Goal: Task Accomplishment & Management: Use online tool/utility

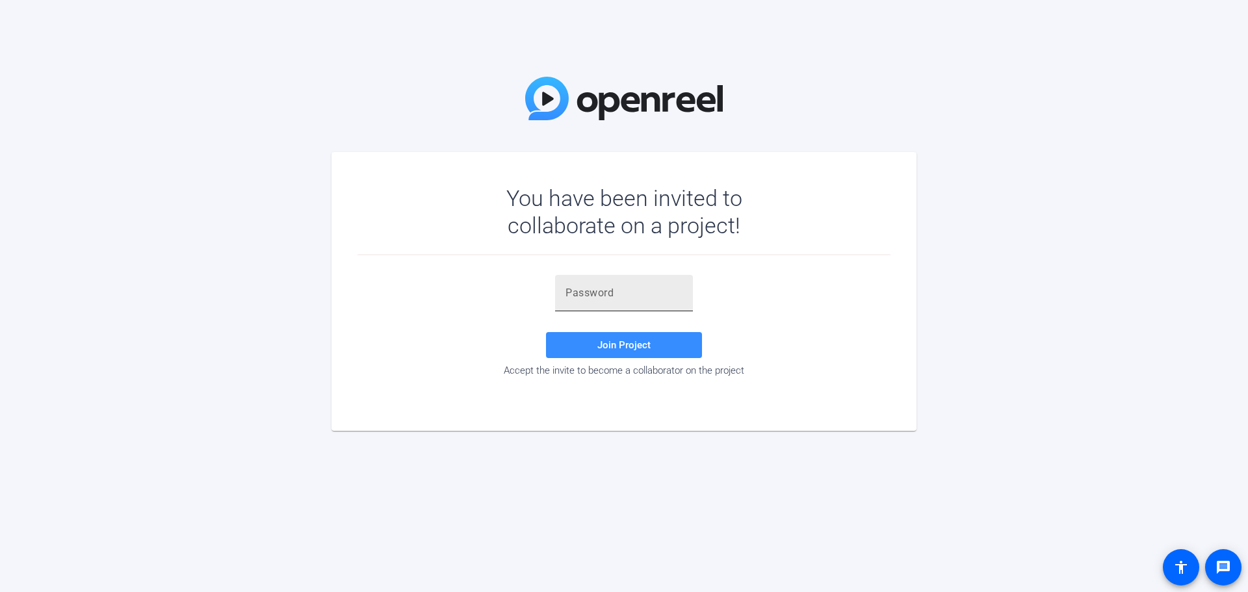
click at [638, 284] on div at bounding box center [624, 293] width 117 height 36
type input "]AER=e"
click at [637, 359] on span at bounding box center [624, 345] width 156 height 31
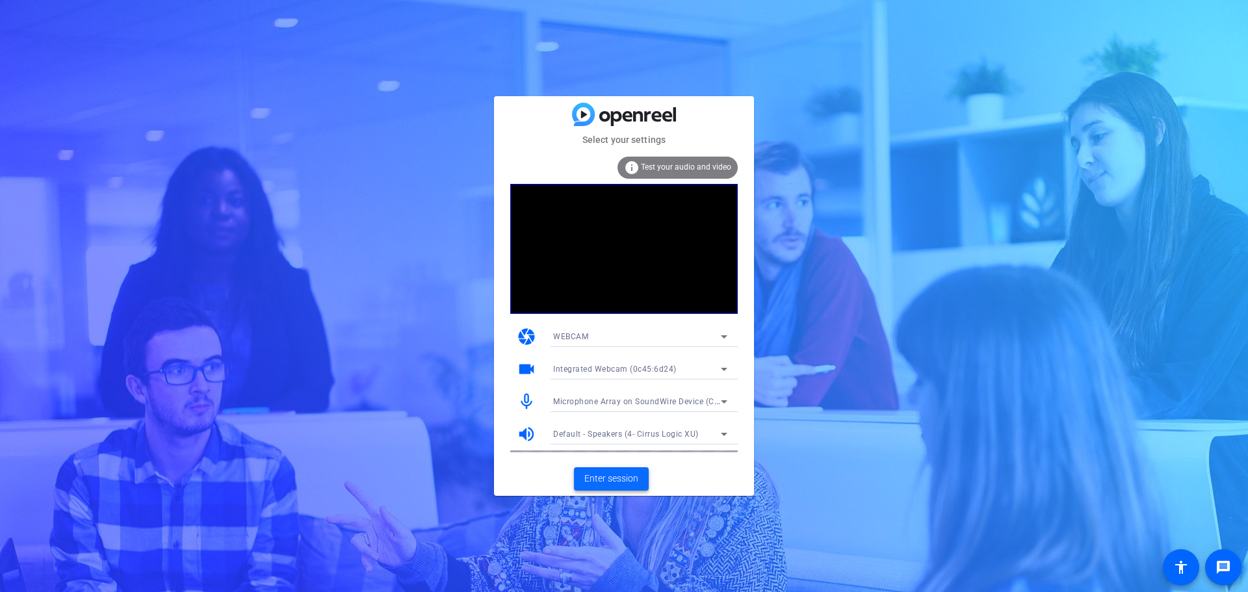
click at [589, 472] on span "Enter session" at bounding box center [612, 479] width 54 height 14
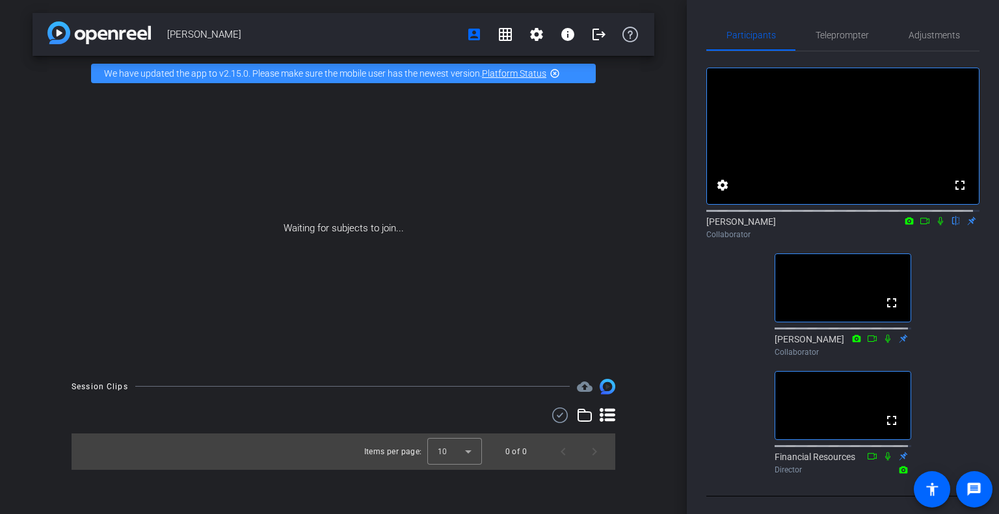
click at [932, 227] on mat-icon at bounding box center [940, 221] width 16 height 12
click at [938, 226] on icon at bounding box center [940, 221] width 5 height 8
click at [936, 226] on icon at bounding box center [940, 221] width 10 height 9
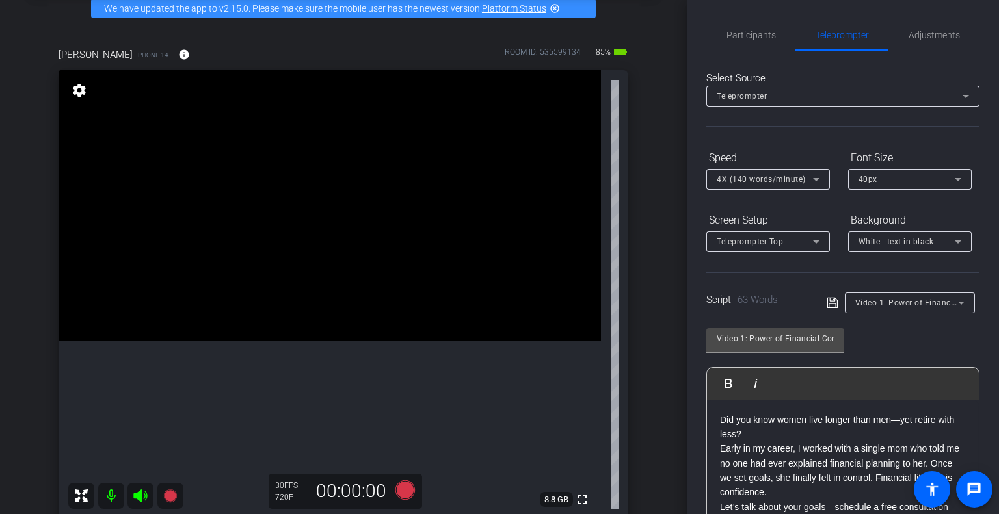
scroll to position [130, 0]
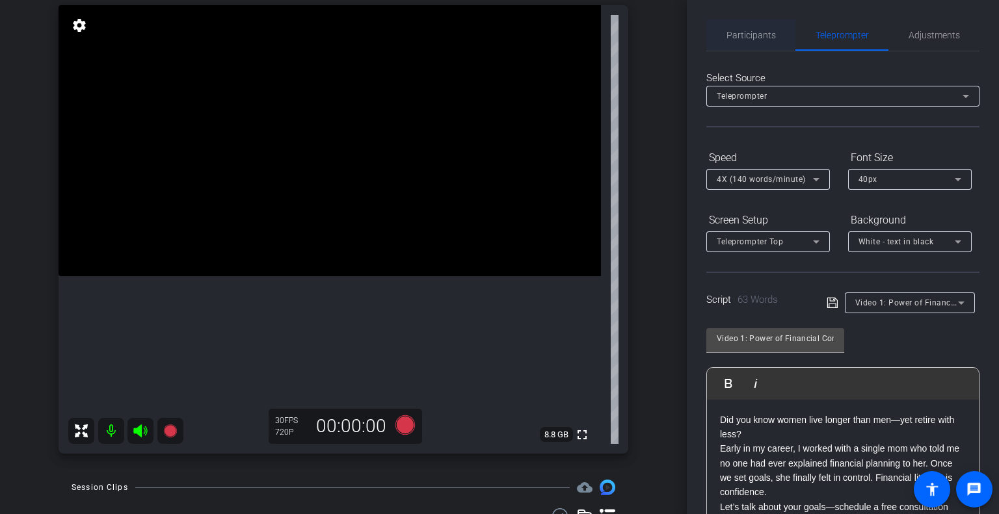
click at [751, 31] on span "Participants" at bounding box center [750, 35] width 49 height 9
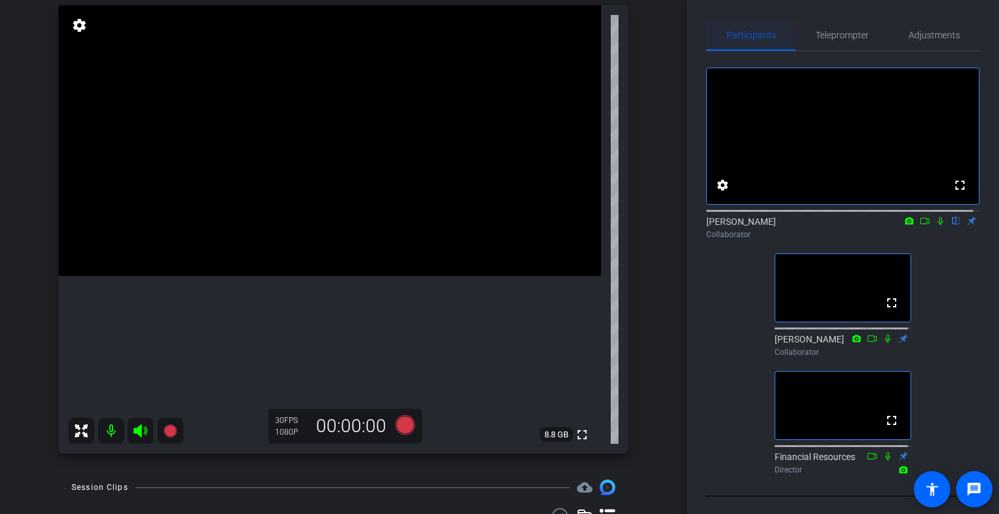
scroll to position [0, 0]
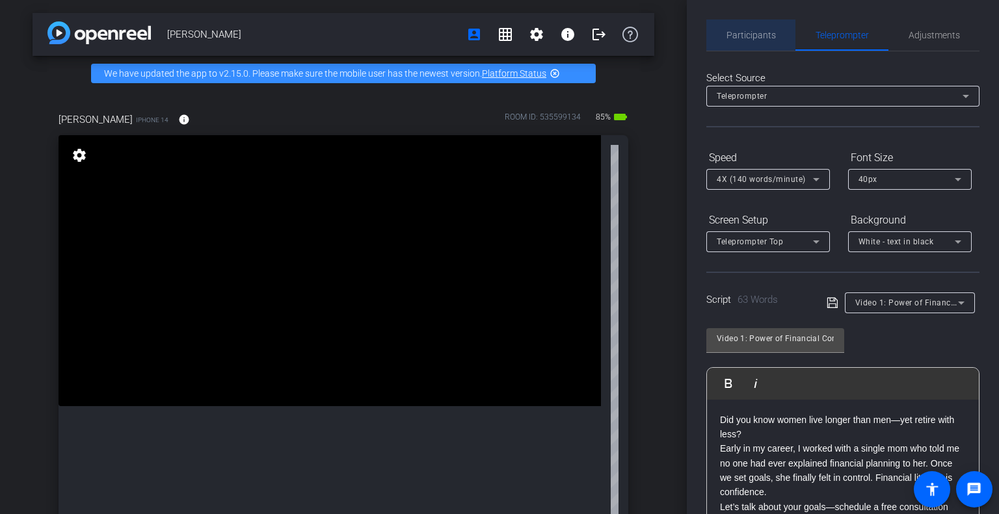
click at [751, 31] on span "Participants" at bounding box center [750, 35] width 49 height 9
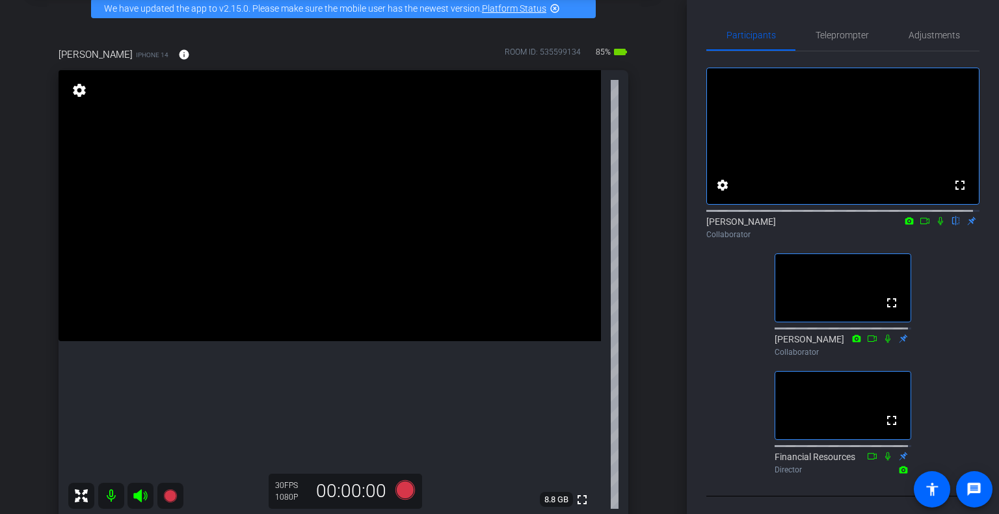
scroll to position [130, 0]
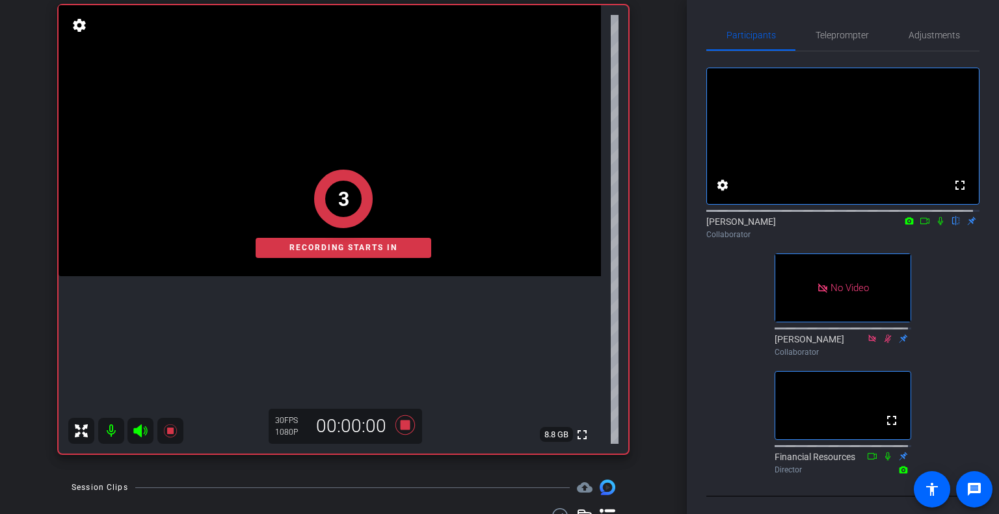
click at [935, 226] on icon at bounding box center [940, 221] width 10 height 9
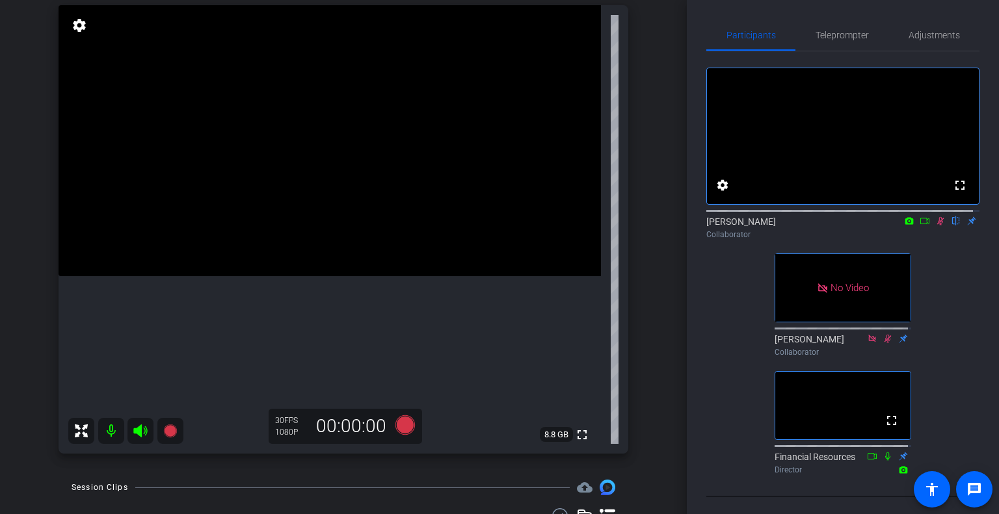
click at [935, 226] on icon at bounding box center [940, 221] width 10 height 9
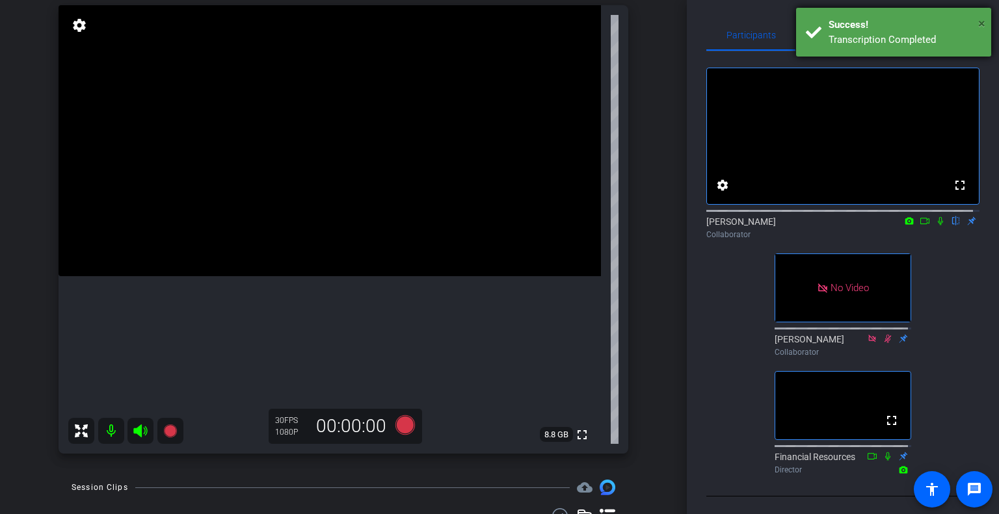
click at [981, 21] on span "×" at bounding box center [981, 24] width 7 height 16
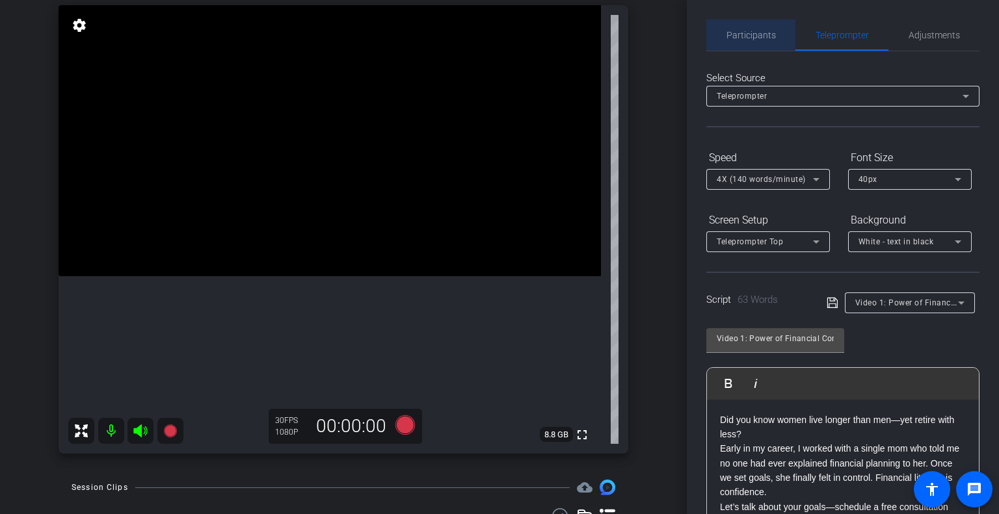
click at [778, 30] on div "Participants" at bounding box center [750, 35] width 89 height 31
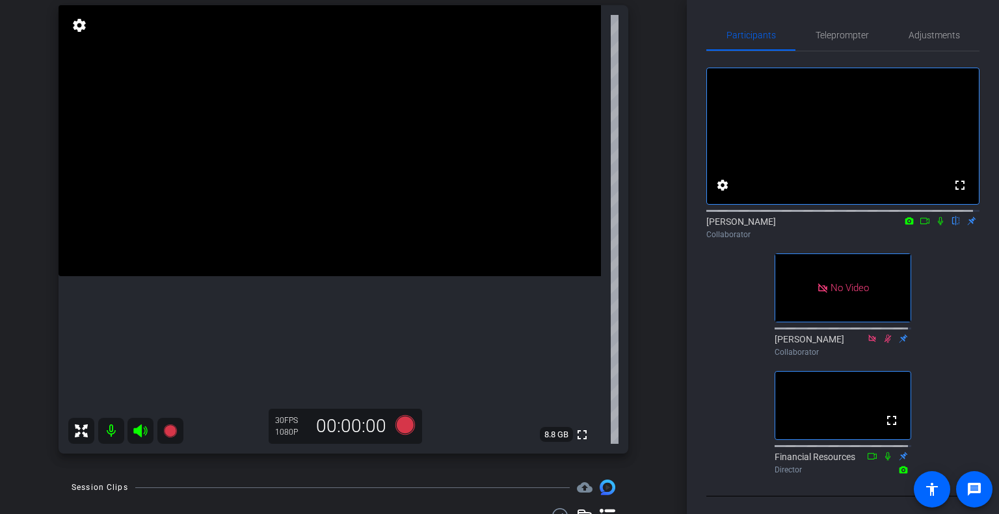
click at [934, 227] on mat-icon at bounding box center [940, 221] width 16 height 12
click at [935, 226] on icon at bounding box center [940, 221] width 10 height 9
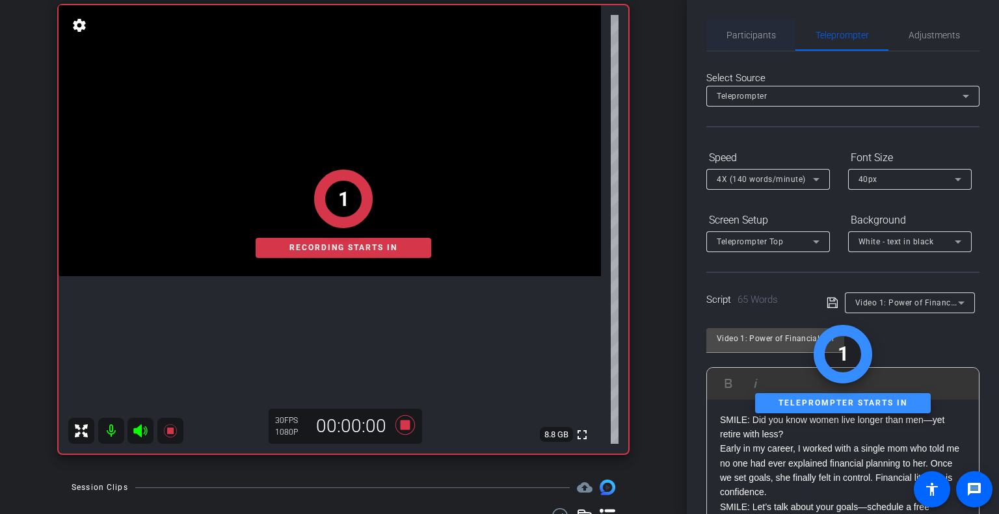
click at [775, 39] on div "Participants" at bounding box center [750, 35] width 89 height 31
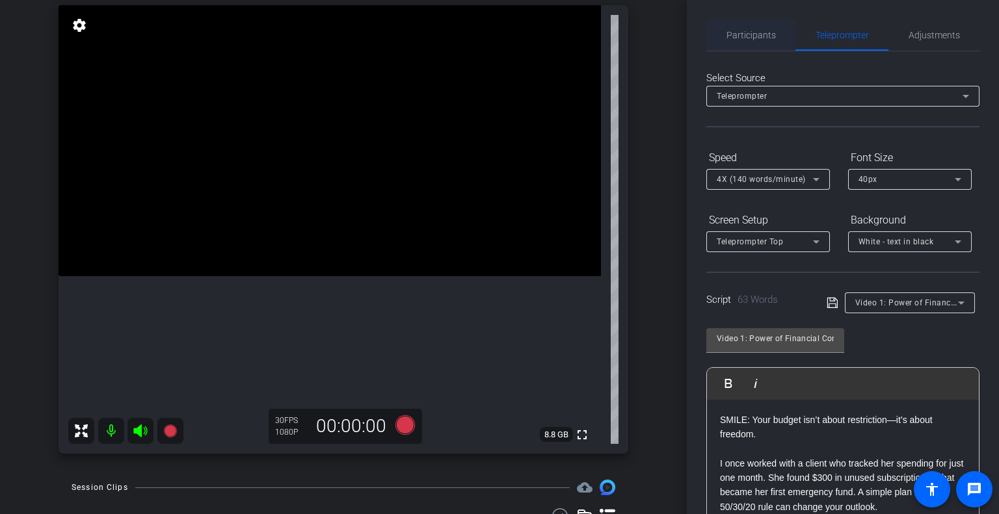
click at [775, 39] on div "Participants" at bounding box center [750, 35] width 89 height 31
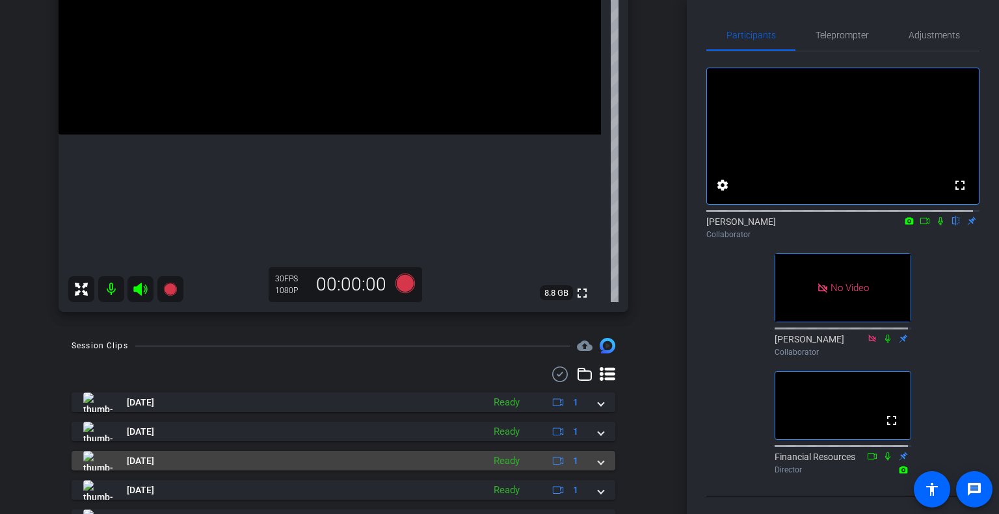
scroll to position [131, 0]
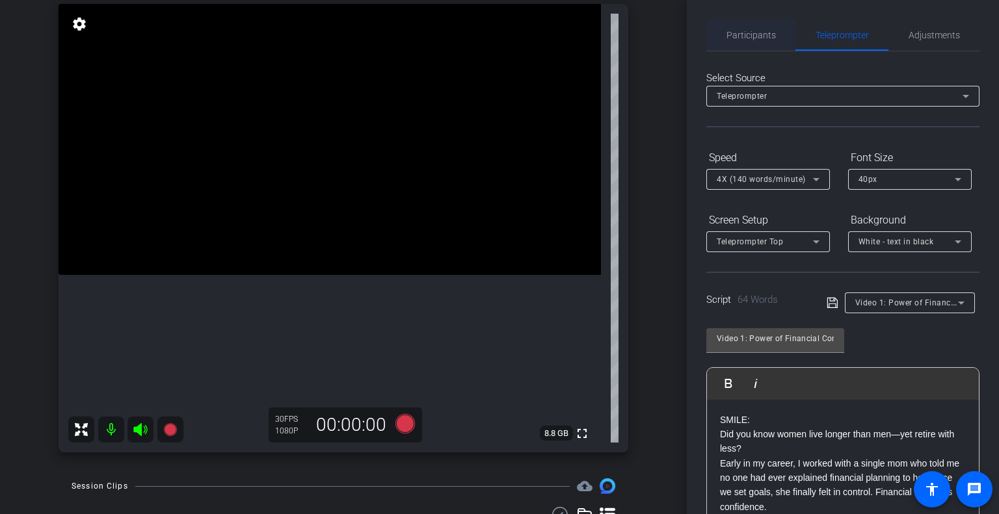
click at [772, 48] on span "Participants" at bounding box center [750, 35] width 49 height 31
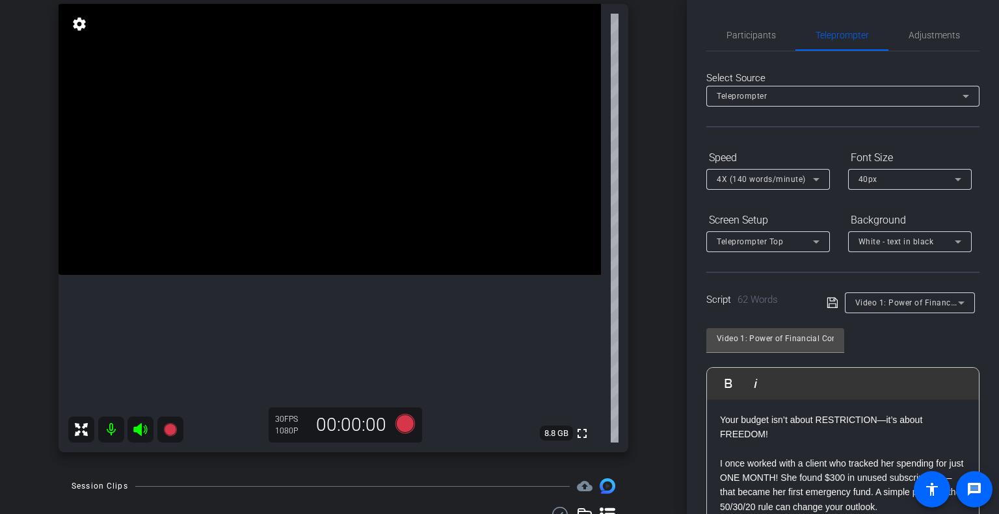
scroll to position [0, 0]
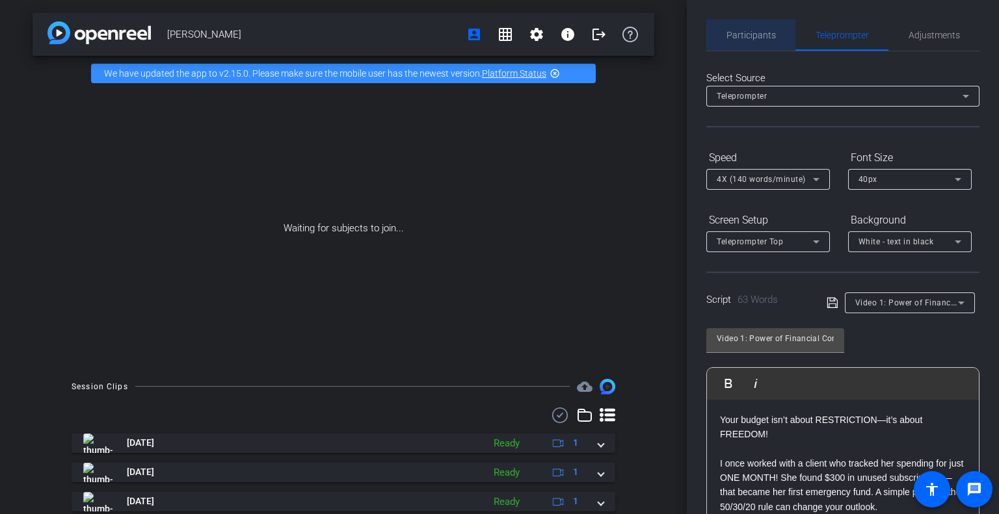
click at [758, 33] on span "Participants" at bounding box center [750, 35] width 49 height 9
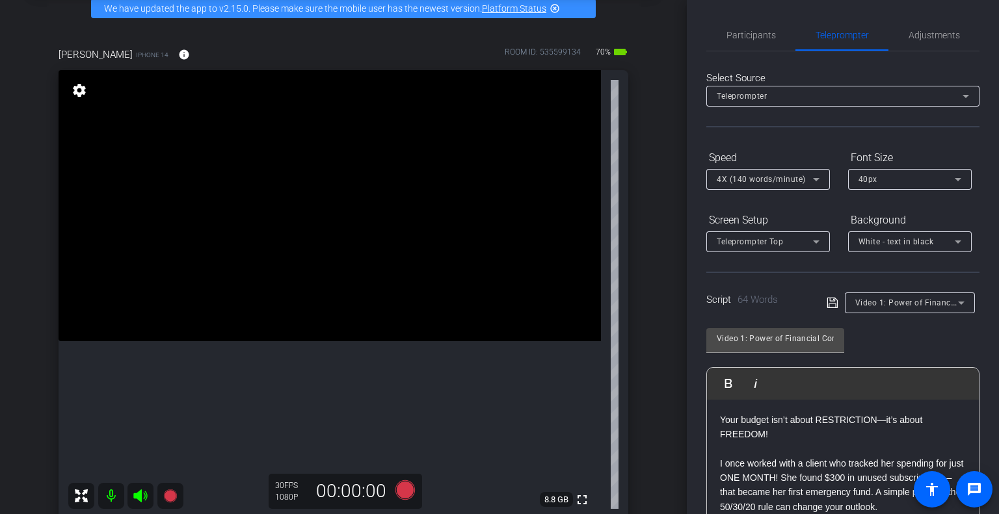
scroll to position [130, 0]
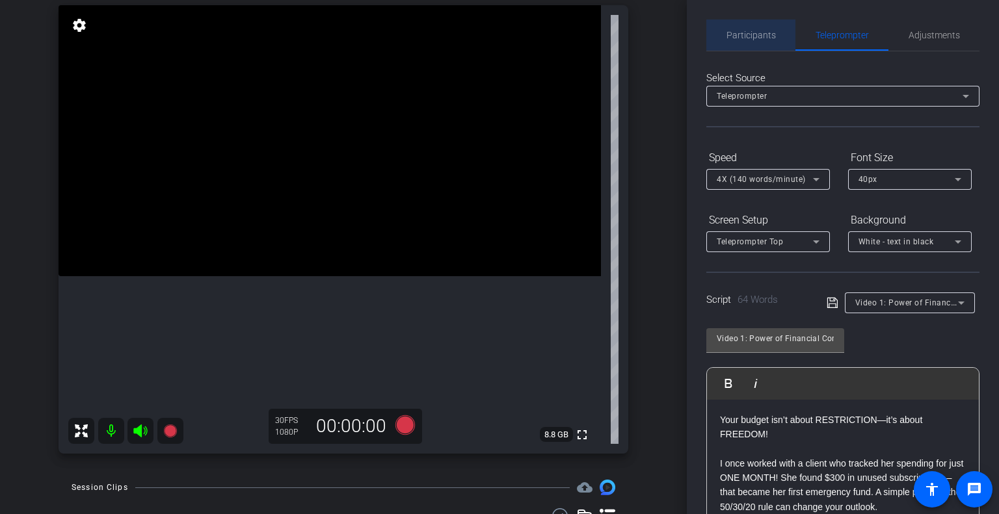
click at [758, 38] on span "Participants" at bounding box center [750, 35] width 49 height 9
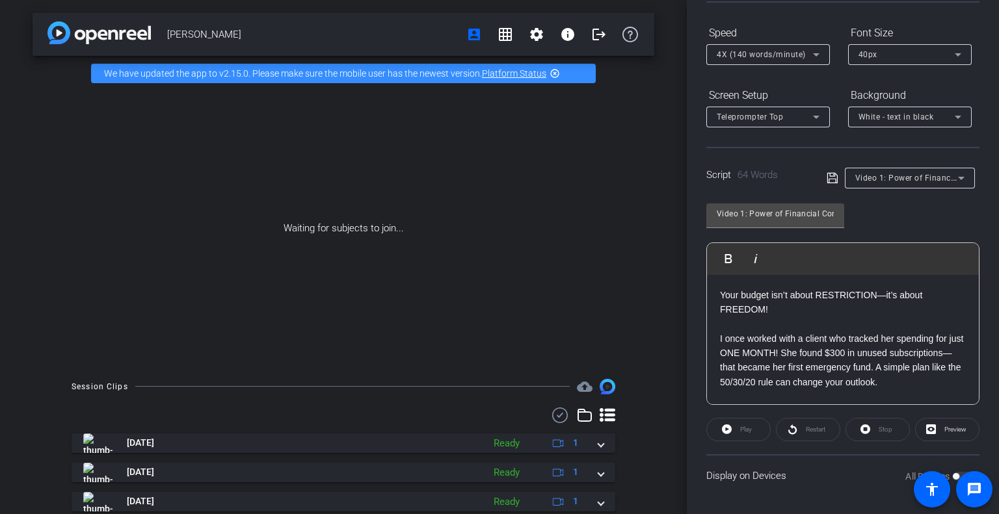
scroll to position [0, 0]
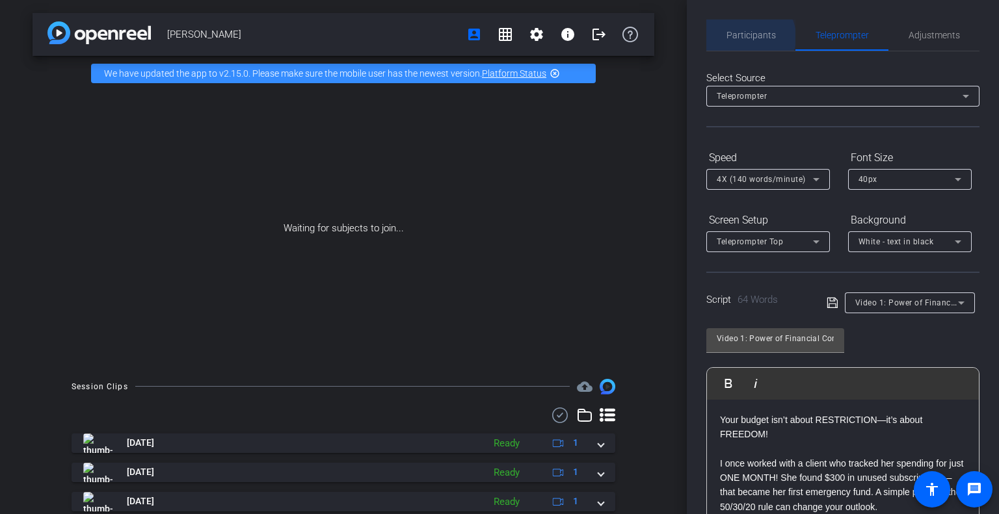
click at [749, 37] on span "Participants" at bounding box center [750, 35] width 49 height 9
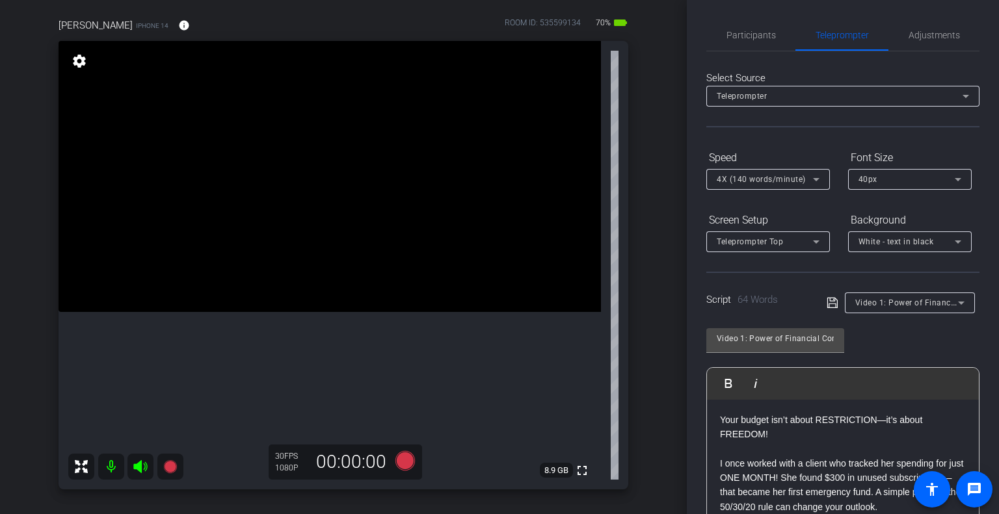
scroll to position [125, 0]
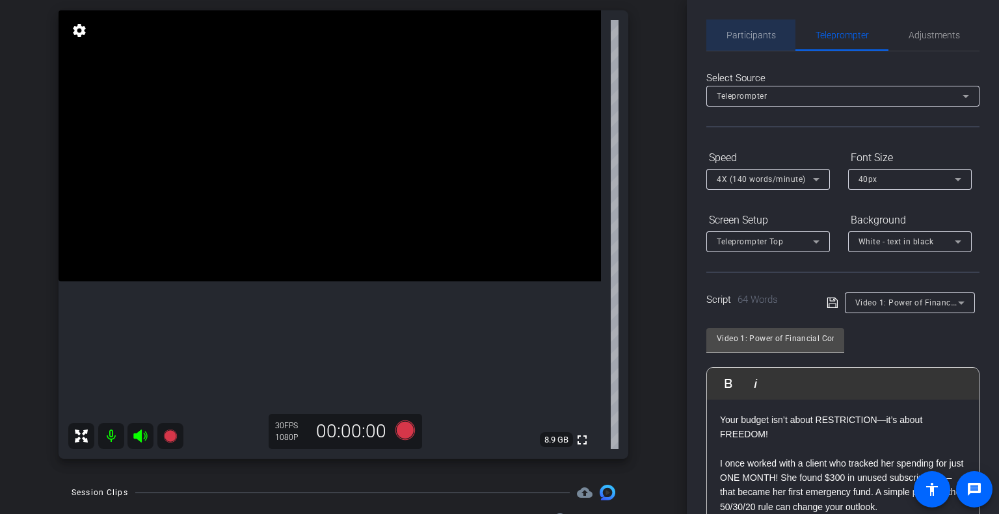
click at [780, 49] on div "Participants" at bounding box center [750, 35] width 89 height 31
click at [732, 44] on span "Participants" at bounding box center [750, 35] width 49 height 31
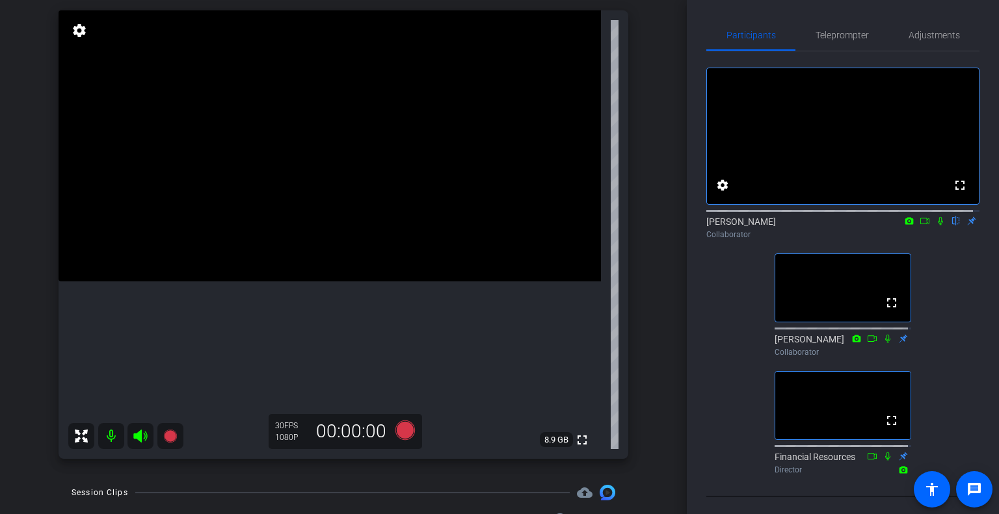
click at [935, 226] on icon at bounding box center [940, 221] width 10 height 9
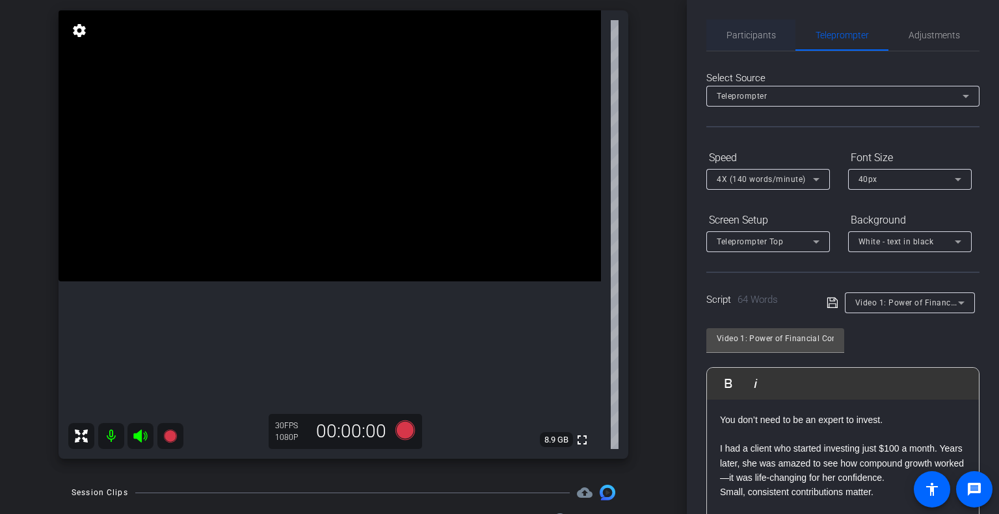
click at [763, 40] on span "Participants" at bounding box center [750, 35] width 49 height 31
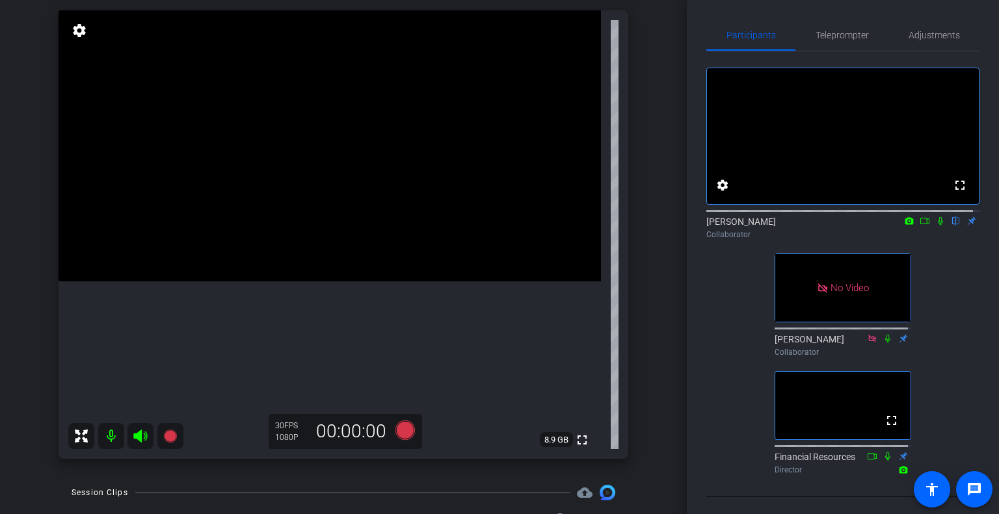
click at [935, 226] on icon at bounding box center [940, 221] width 10 height 9
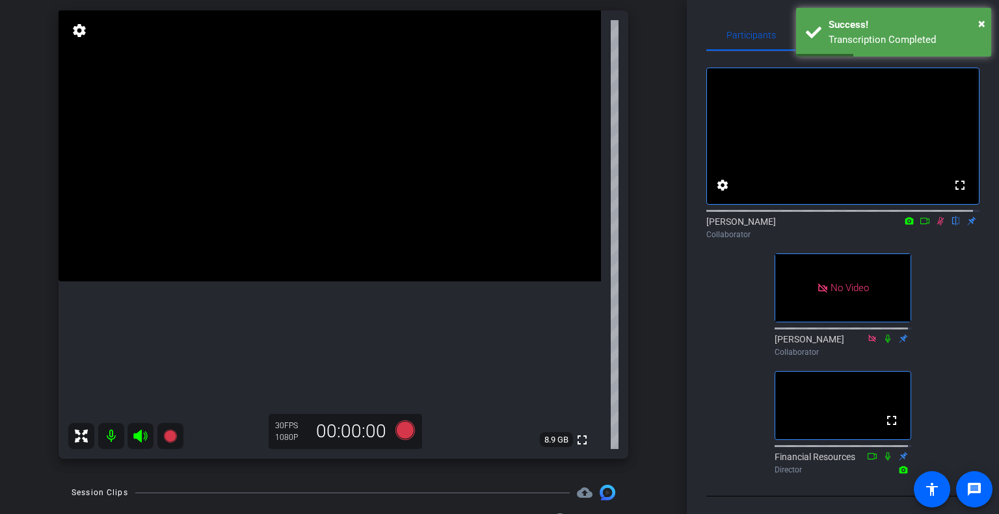
click at [932, 227] on mat-icon at bounding box center [940, 221] width 16 height 12
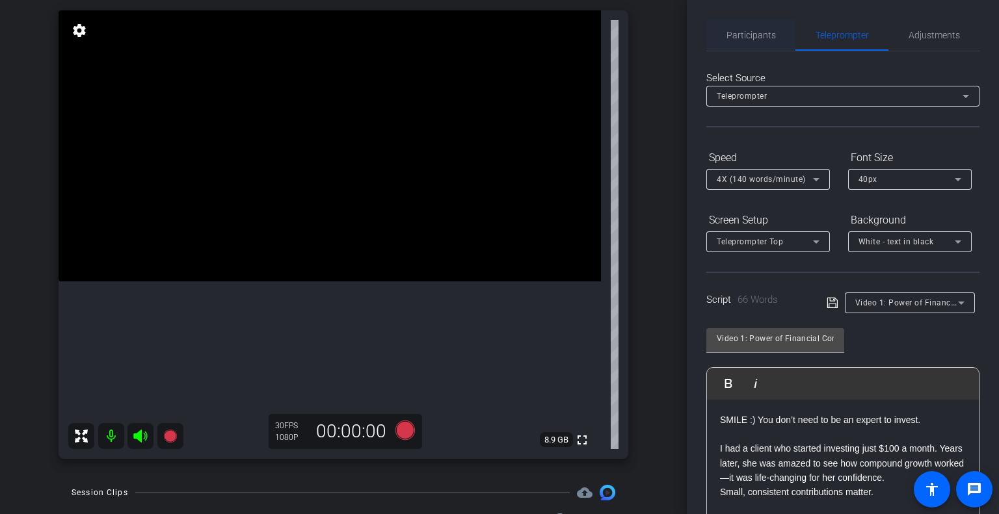
click at [766, 28] on span "Participants" at bounding box center [750, 35] width 49 height 31
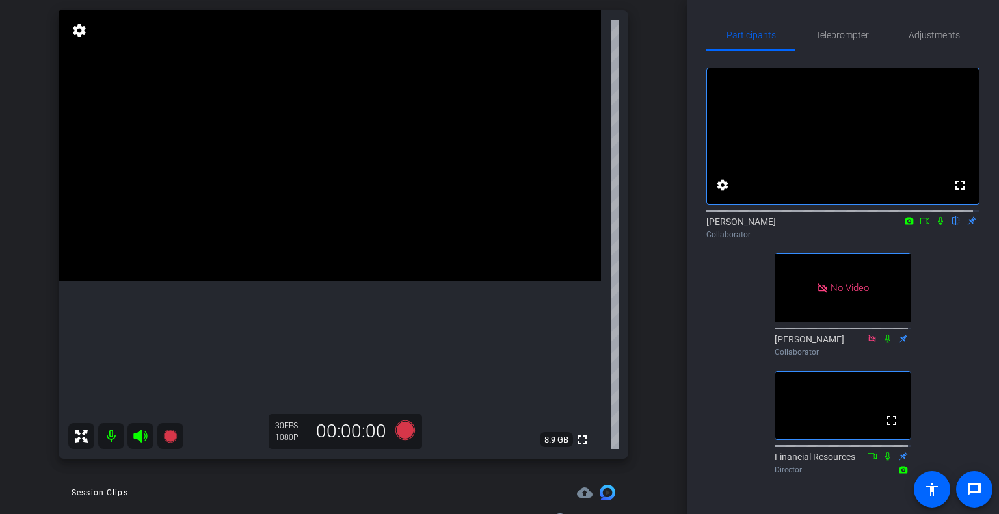
click at [935, 226] on icon at bounding box center [940, 221] width 10 height 9
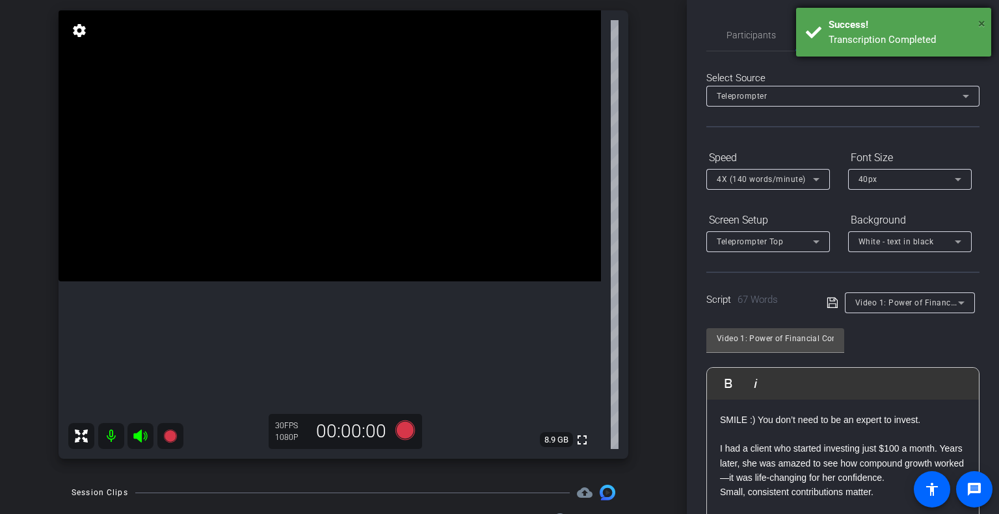
click at [982, 24] on span "×" at bounding box center [981, 24] width 7 height 16
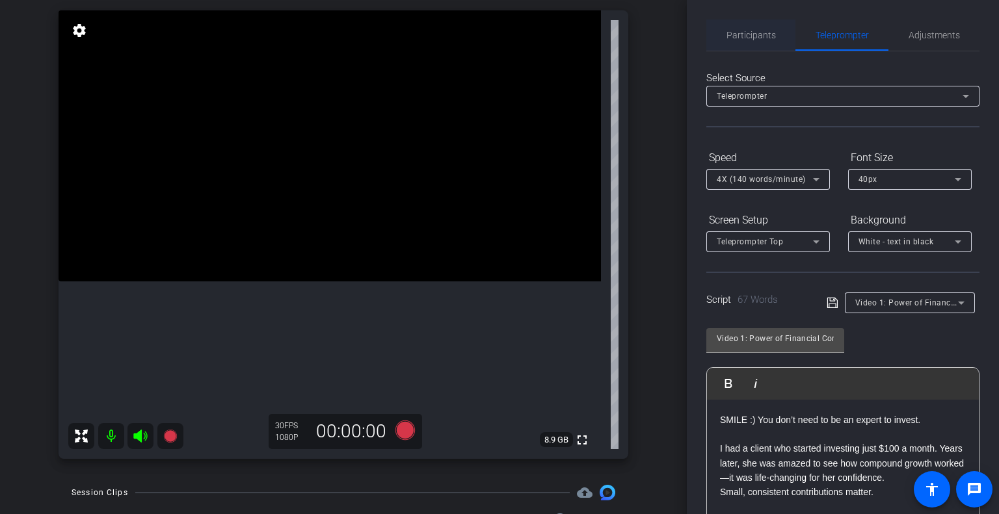
click at [754, 25] on span "Participants" at bounding box center [750, 35] width 49 height 31
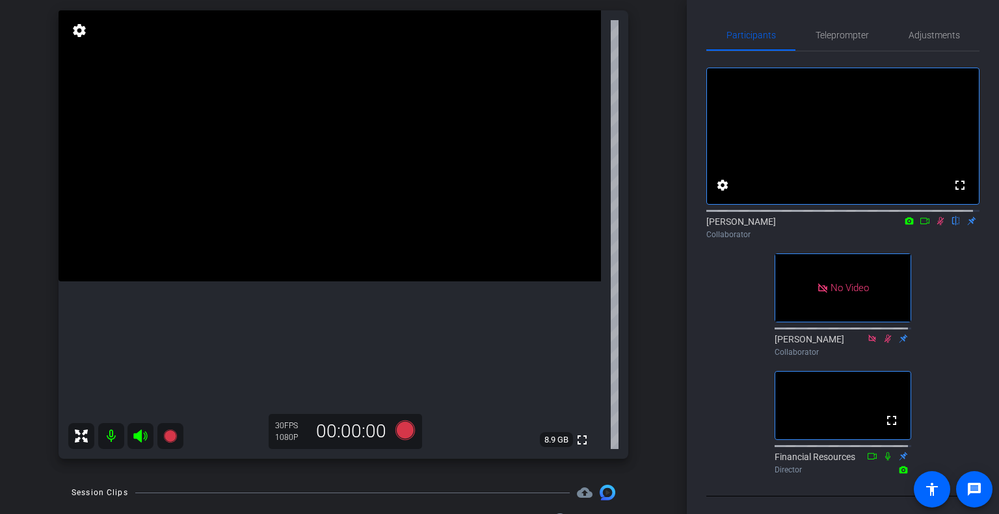
click at [937, 226] on icon at bounding box center [940, 221] width 7 height 8
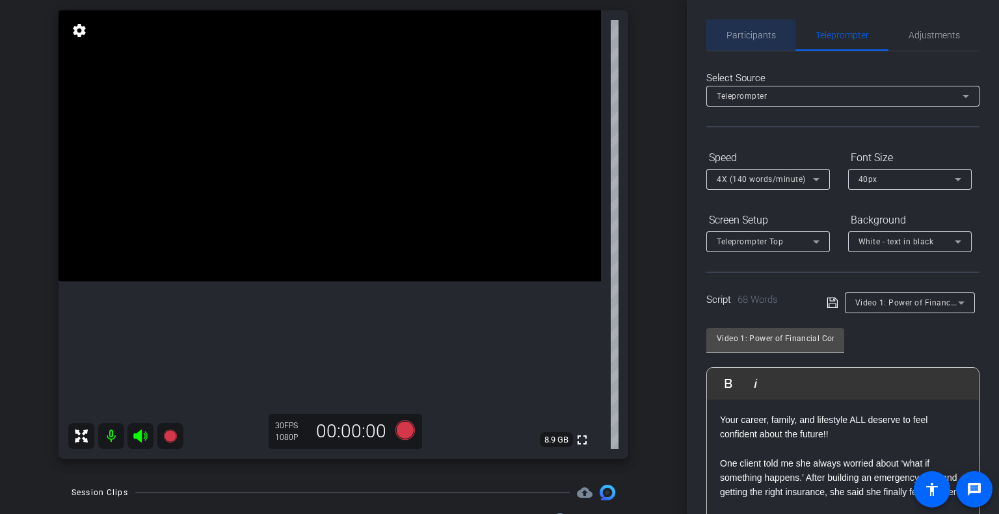
click at [752, 43] on span "Participants" at bounding box center [750, 35] width 49 height 31
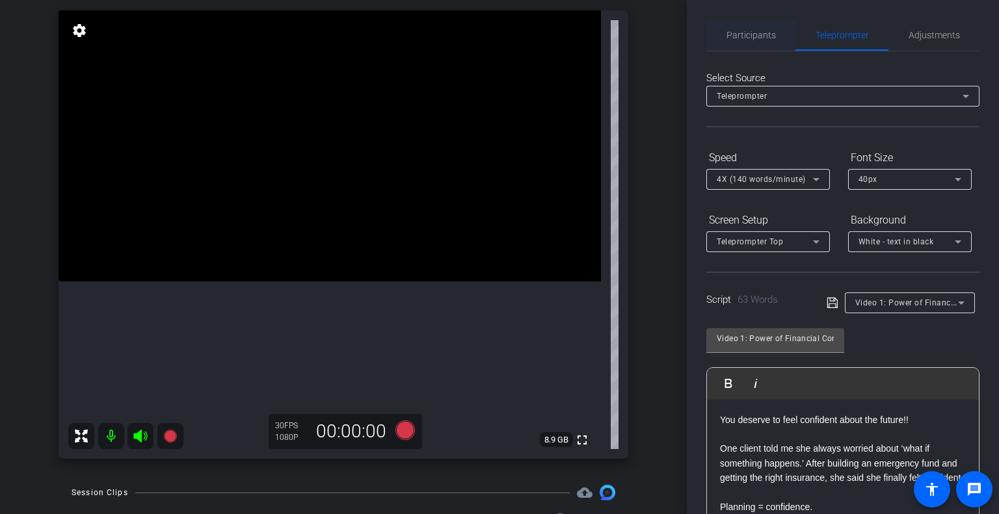
click at [752, 43] on span "Participants" at bounding box center [750, 35] width 49 height 31
click at [771, 49] on span "Participants" at bounding box center [750, 35] width 49 height 31
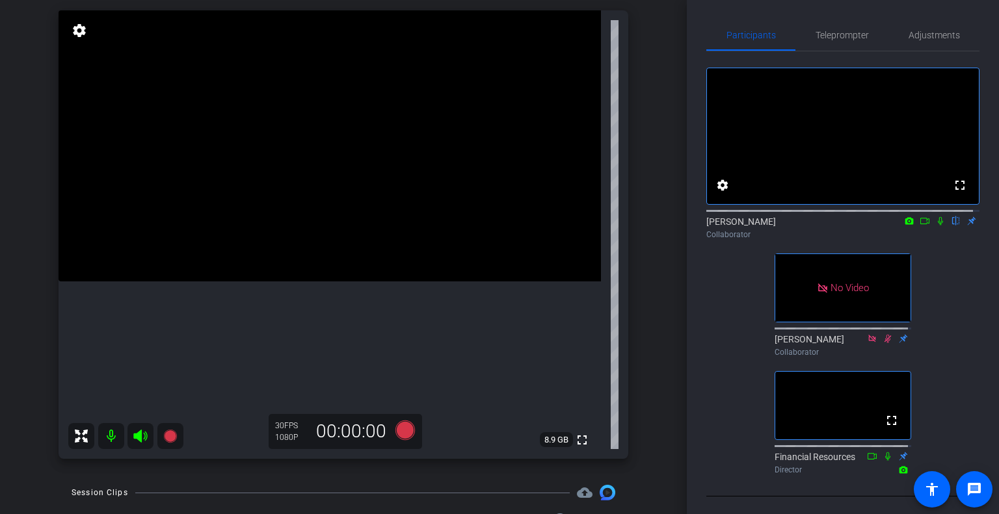
click at [935, 226] on icon at bounding box center [940, 221] width 10 height 9
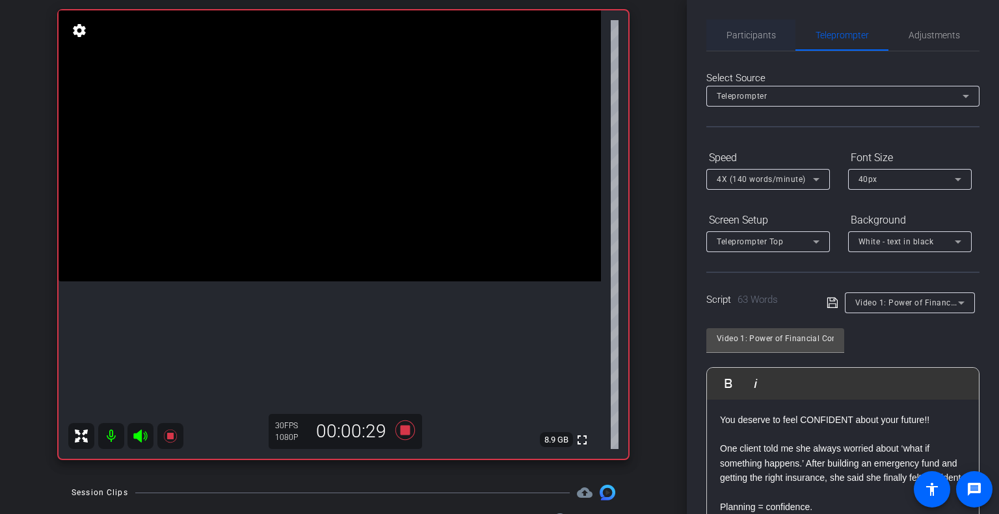
click at [767, 41] on span "Participants" at bounding box center [750, 35] width 49 height 31
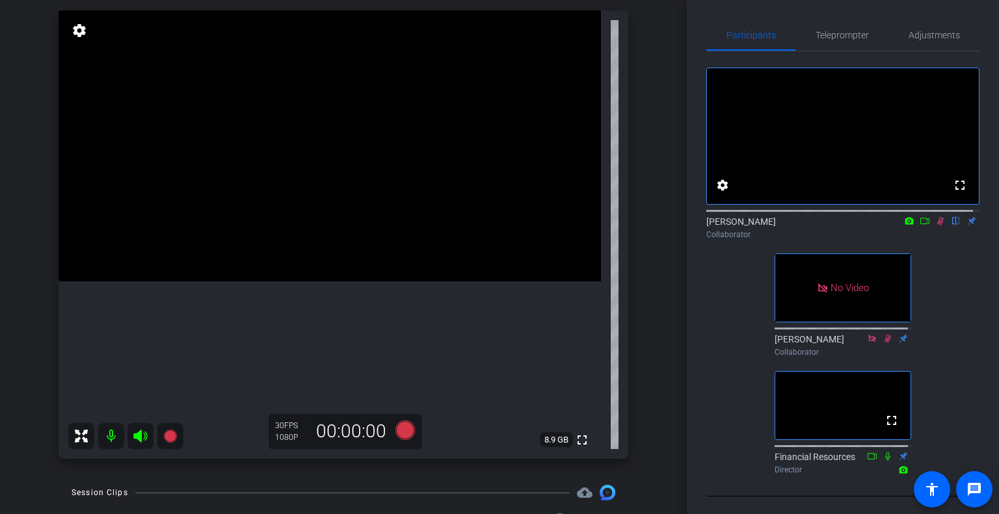
click at [932, 227] on mat-icon at bounding box center [940, 221] width 16 height 12
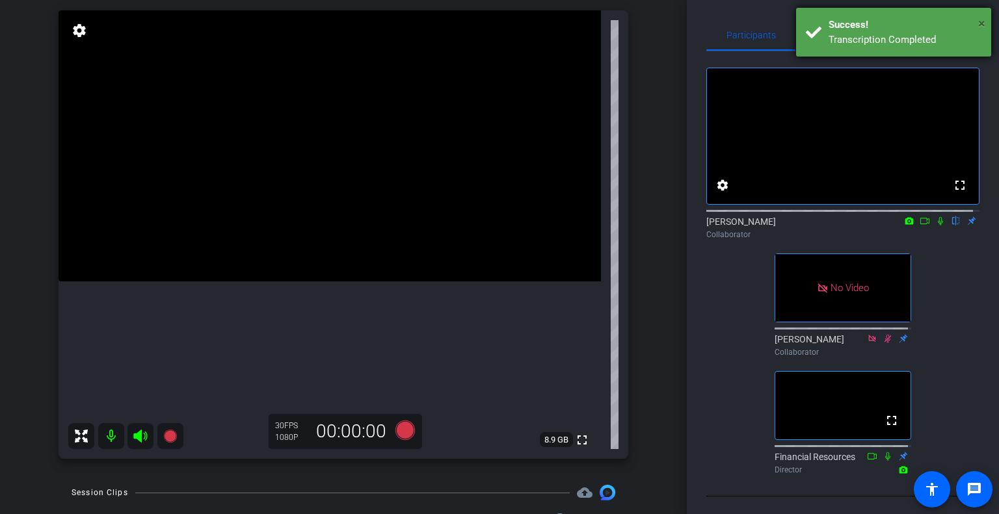
click at [981, 18] on span "×" at bounding box center [981, 24] width 7 height 16
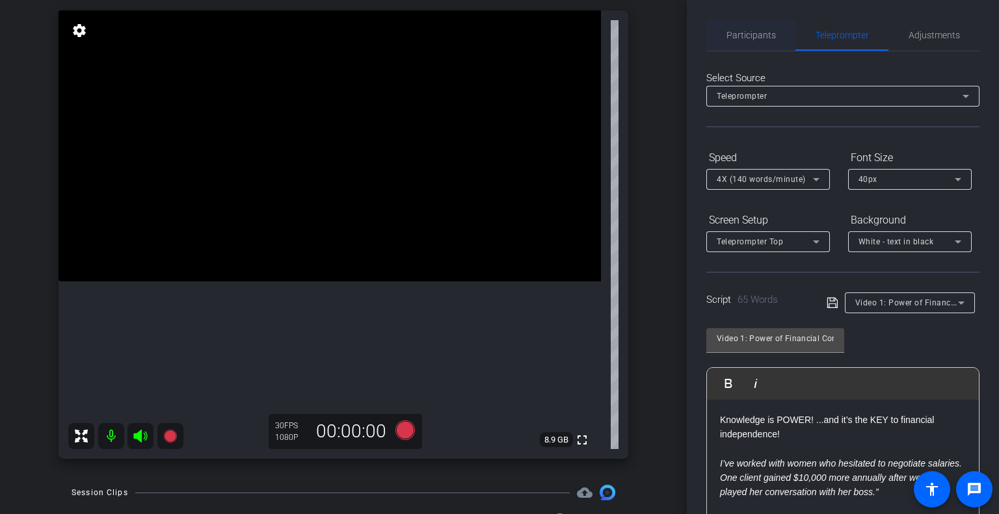
click at [733, 48] on span "Participants" at bounding box center [750, 35] width 49 height 31
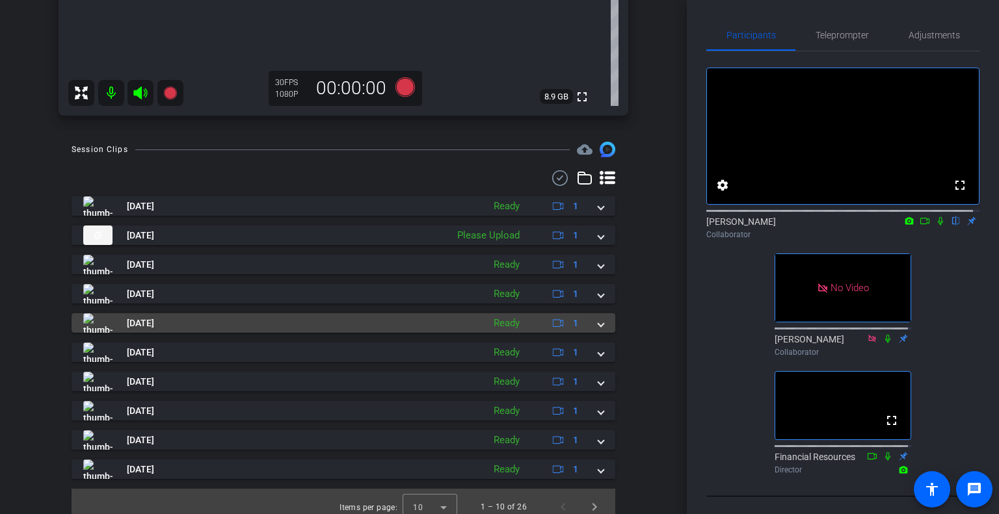
scroll to position [479, 0]
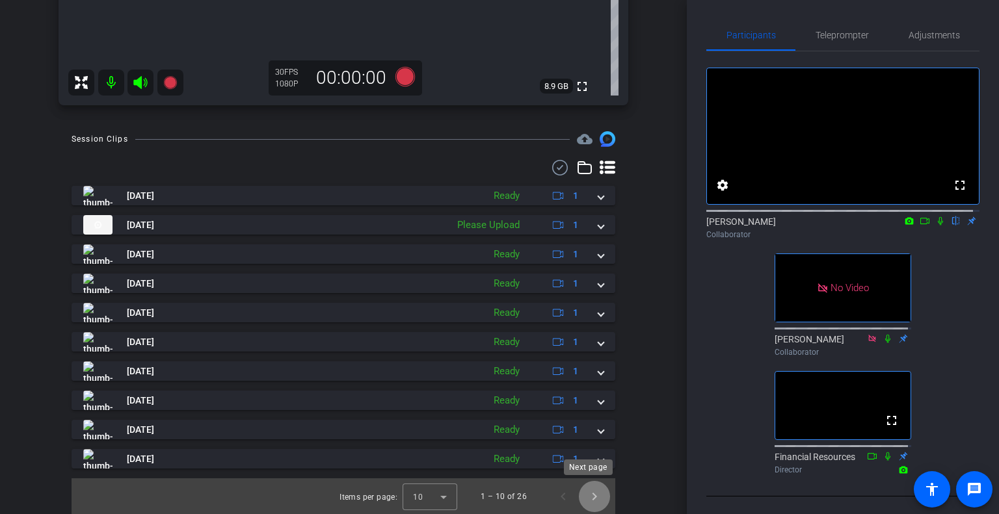
click at [591, 492] on span "Next page" at bounding box center [594, 496] width 31 height 31
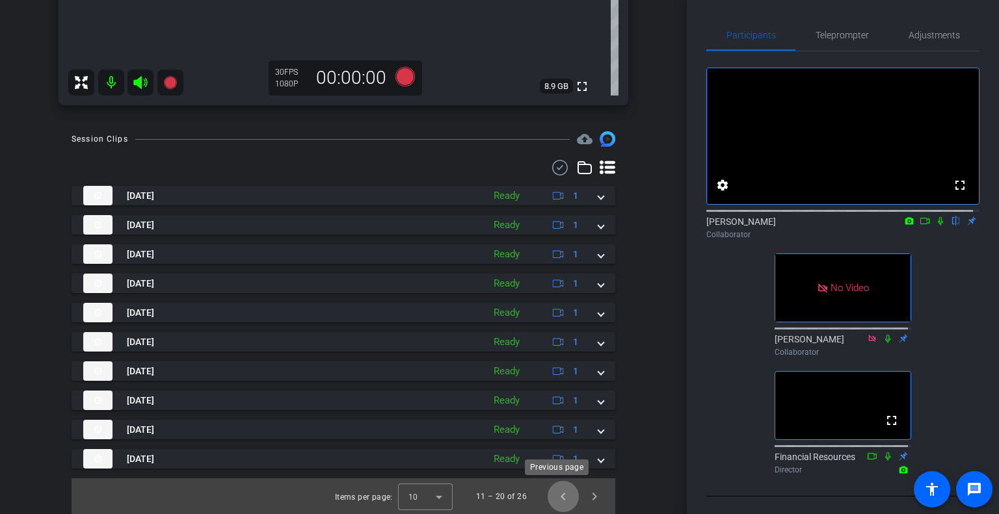
click at [555, 496] on span "Previous page" at bounding box center [563, 496] width 31 height 31
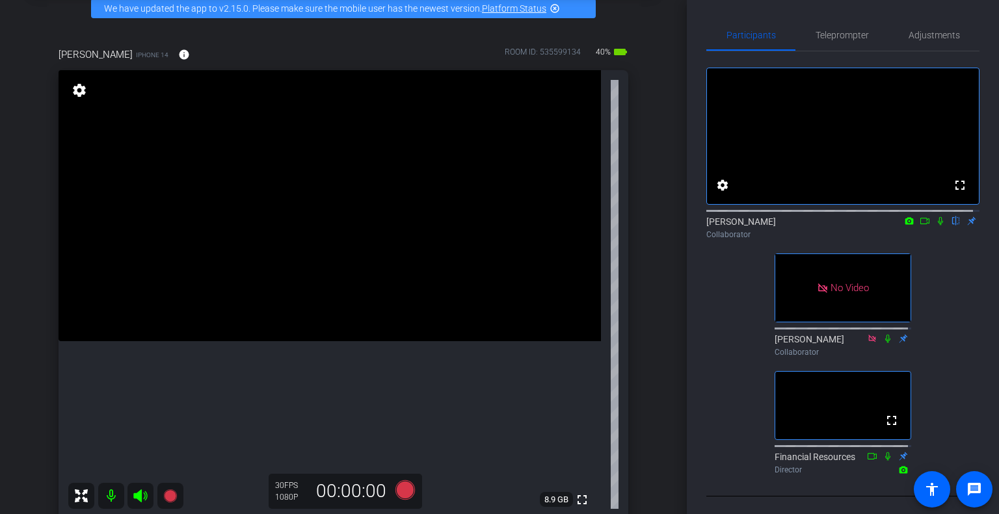
scroll to position [130, 0]
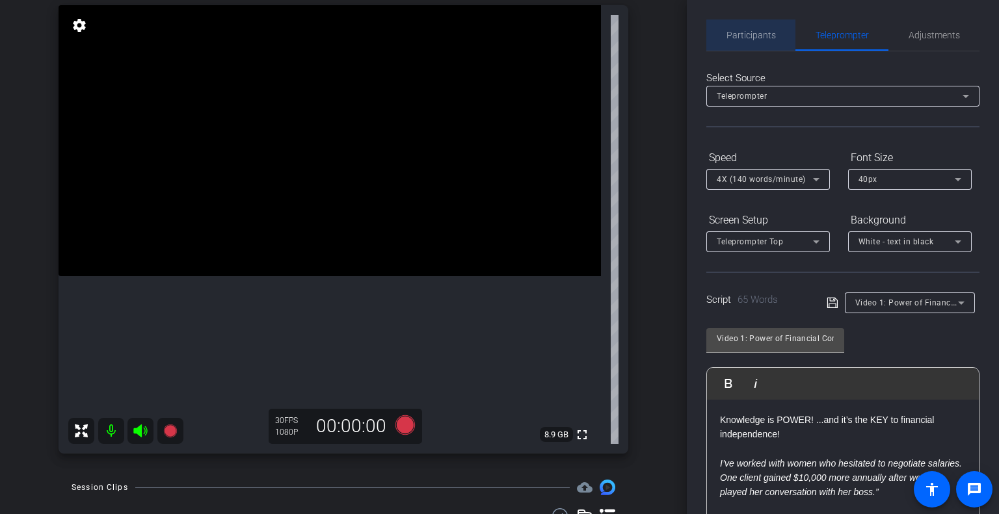
click at [769, 36] on span "Participants" at bounding box center [750, 35] width 49 height 9
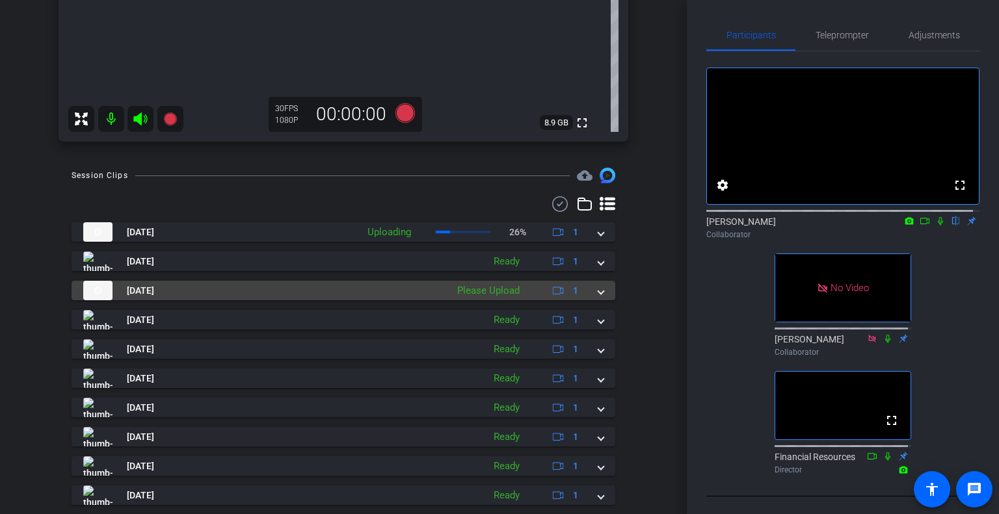
scroll to position [455, 0]
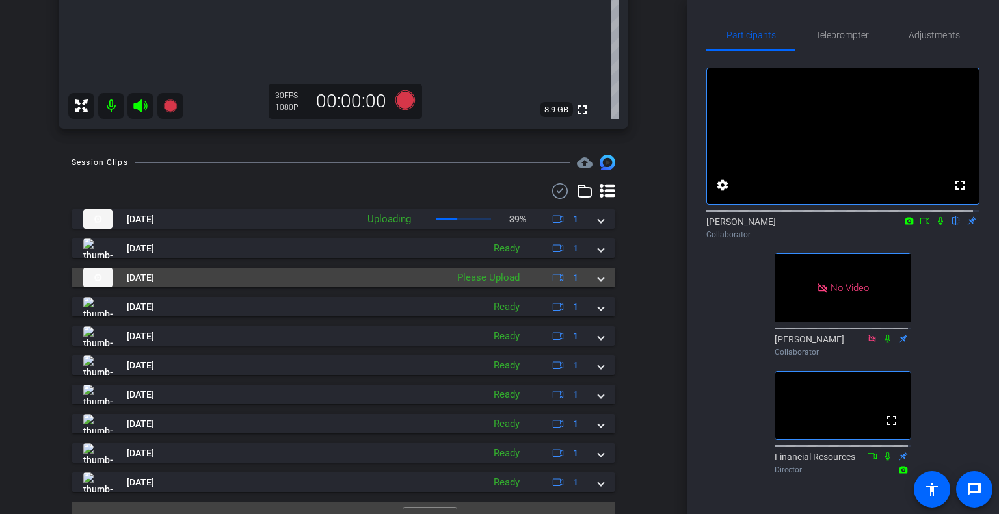
click at [598, 276] on span at bounding box center [600, 278] width 5 height 14
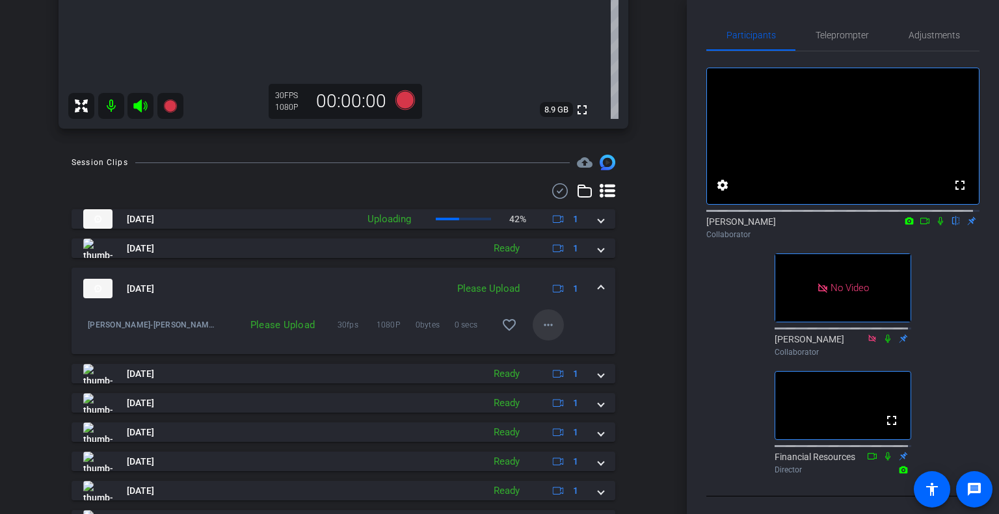
click at [533, 321] on span at bounding box center [548, 325] width 31 height 31
click at [565, 356] on span "Upload" at bounding box center [562, 353] width 52 height 16
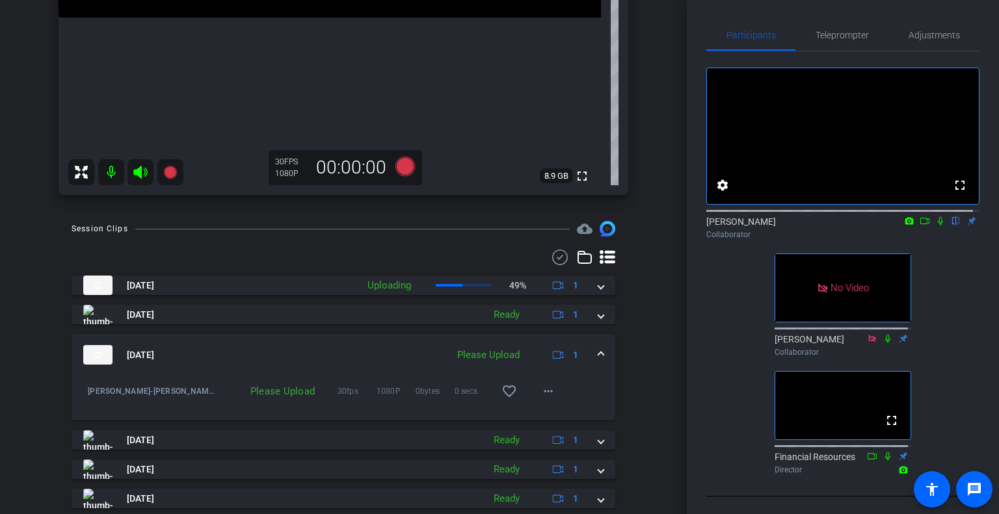
scroll to position [260, 0]
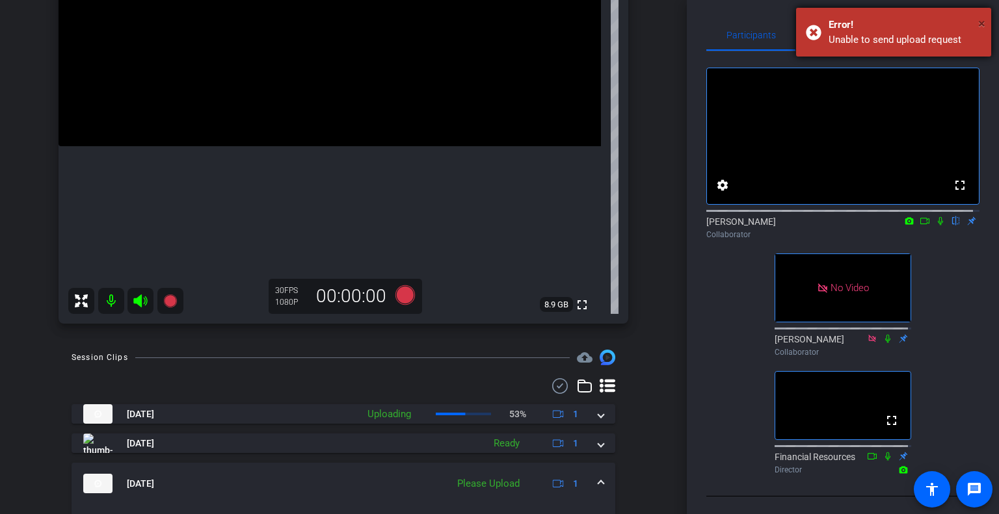
click at [984, 20] on span "×" at bounding box center [981, 24] width 7 height 16
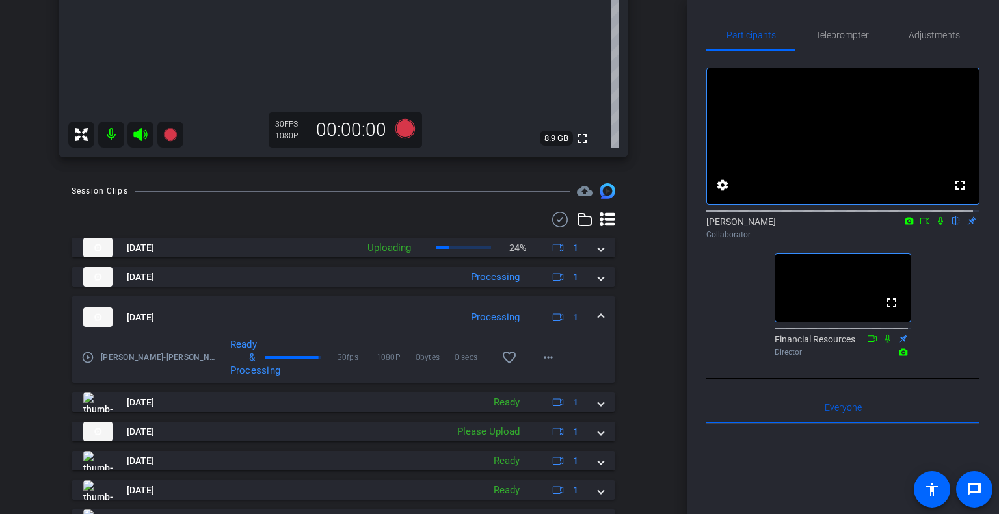
scroll to position [455, 0]
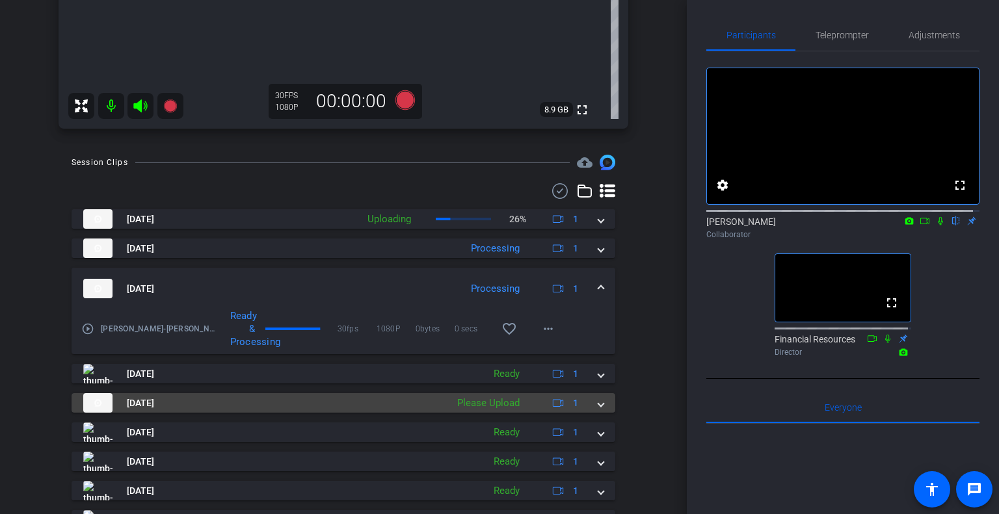
click at [598, 401] on span at bounding box center [600, 404] width 5 height 14
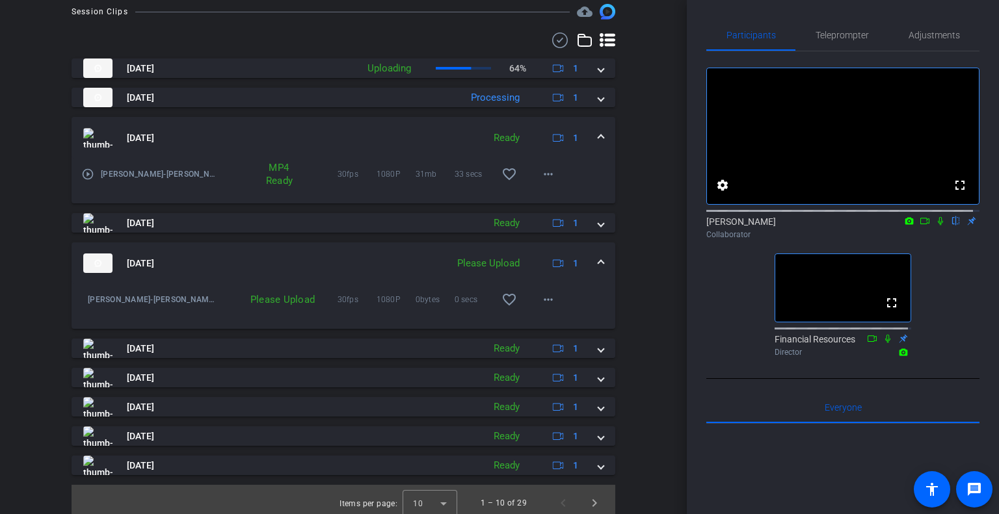
scroll to position [613, 0]
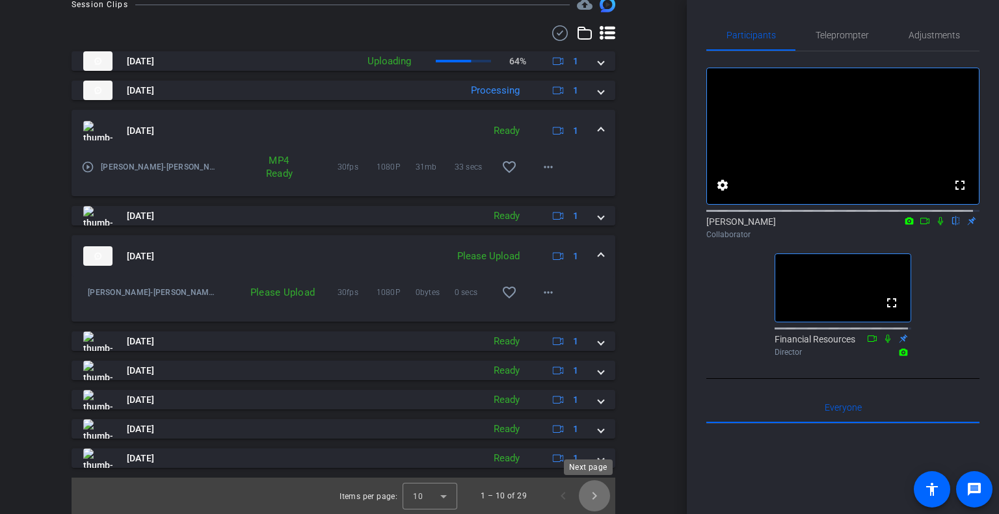
click at [588, 489] on span "Next page" at bounding box center [594, 496] width 31 height 31
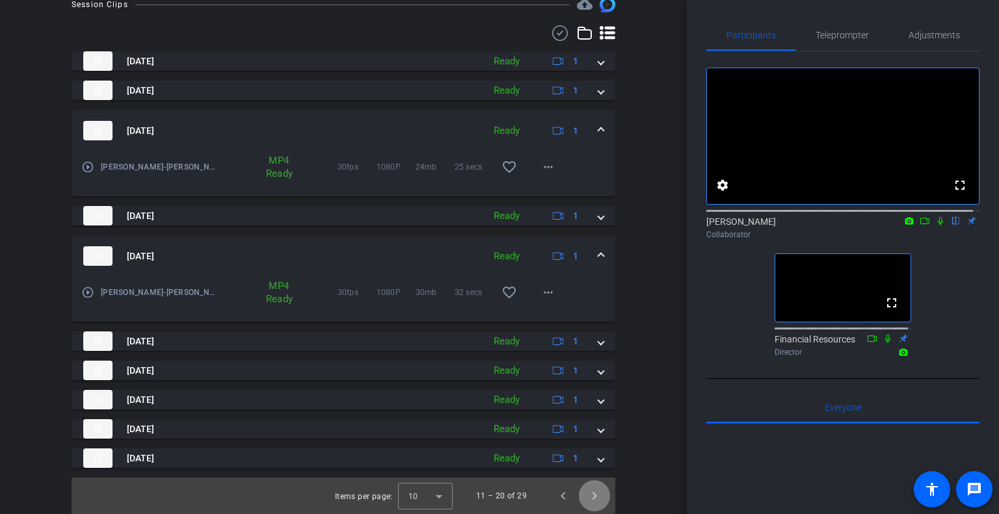
click at [588, 489] on span "Next page" at bounding box center [594, 496] width 31 height 31
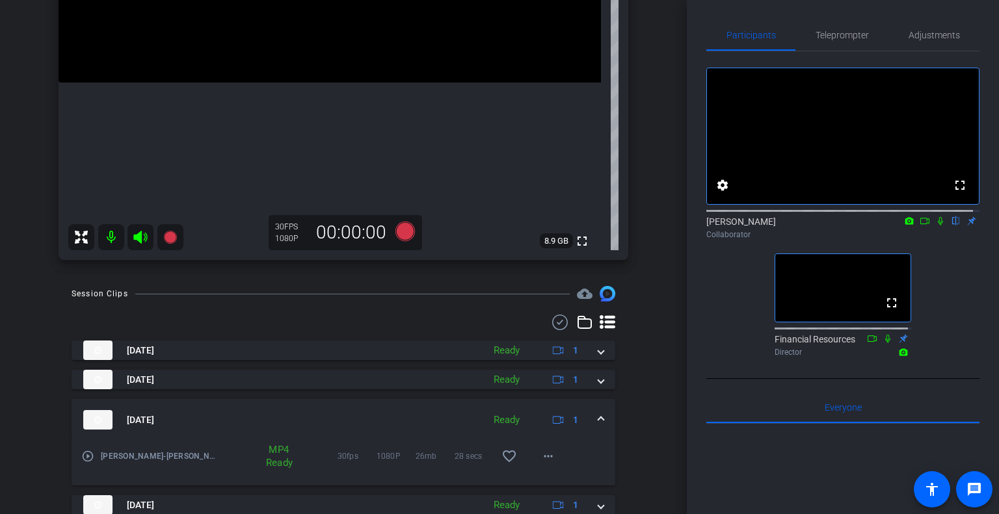
scroll to position [584, 0]
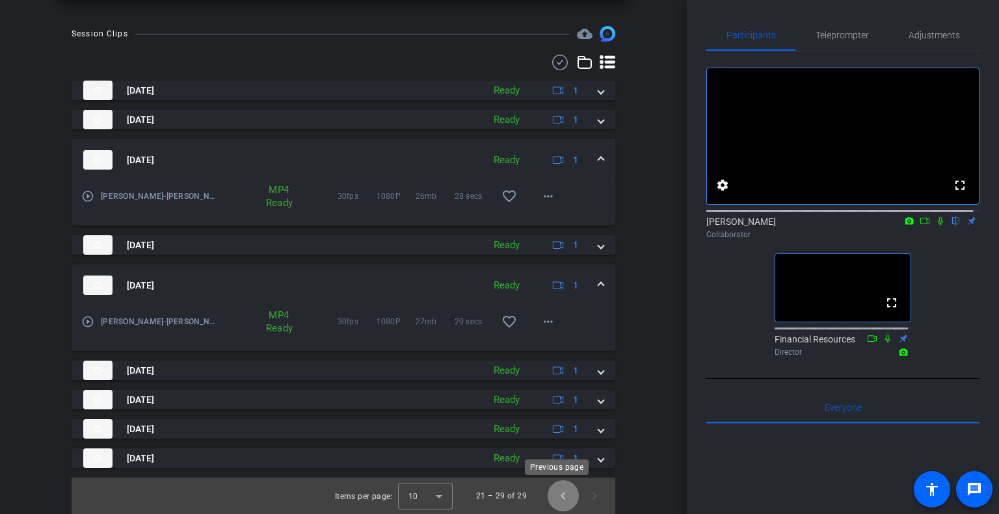
click at [561, 496] on span "Previous page" at bounding box center [563, 496] width 31 height 31
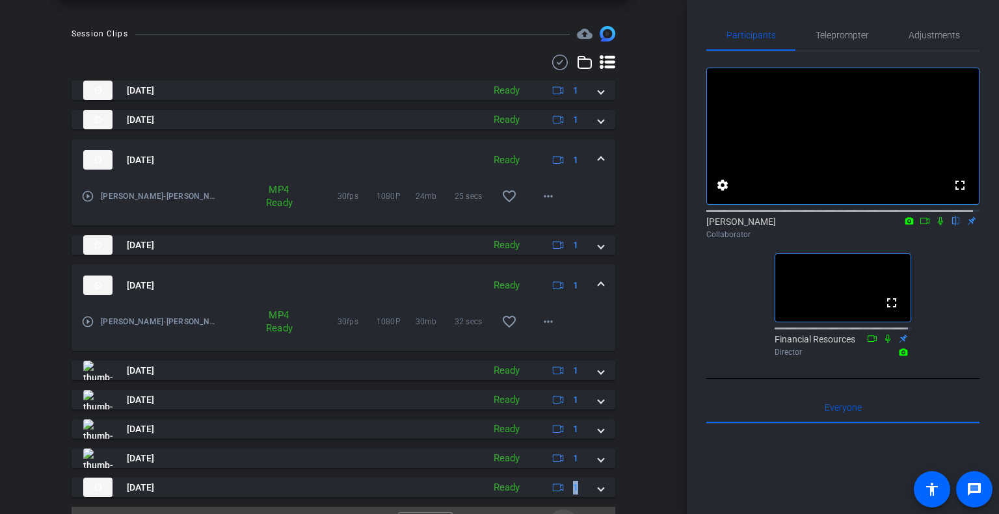
click at [561, 496] on mat-panel-description "Ready 1" at bounding box center [537, 488] width 101 height 20
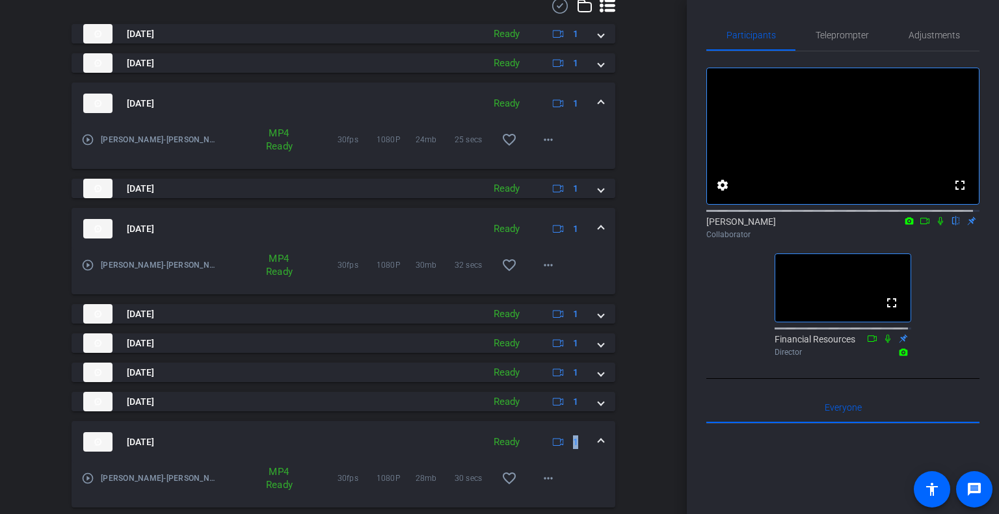
scroll to position [680, 0]
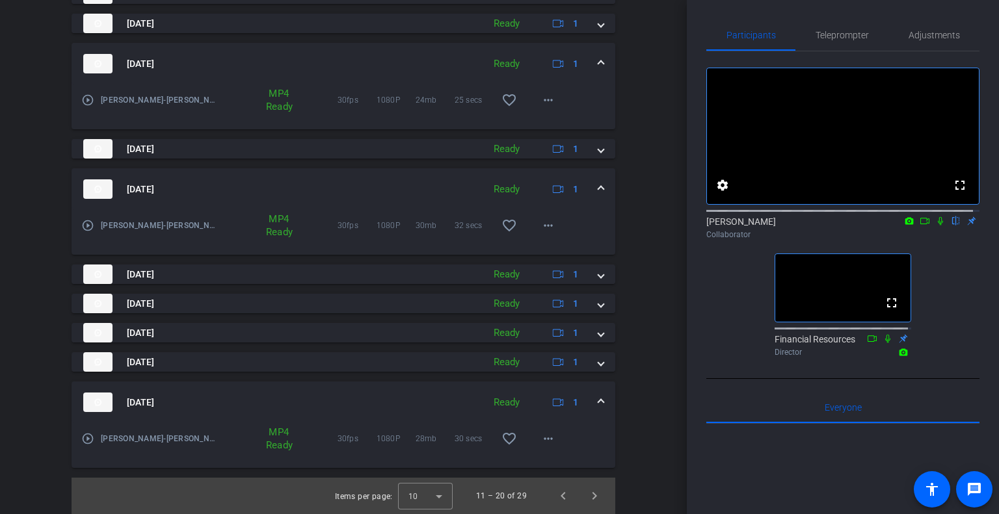
click at [620, 433] on div "Session Clips cloud_upload [DATE] Ready 1 [DATE] Ready 1 [DATE] Ready 1 play_ci…" at bounding box center [344, 222] width 622 height 585
click at [550, 494] on span "Previous page" at bounding box center [563, 496] width 31 height 31
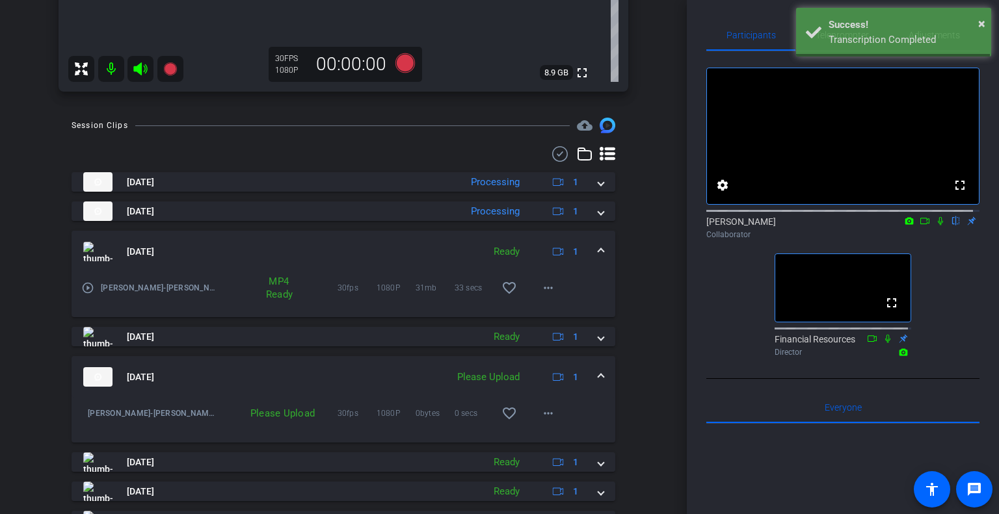
scroll to position [550, 0]
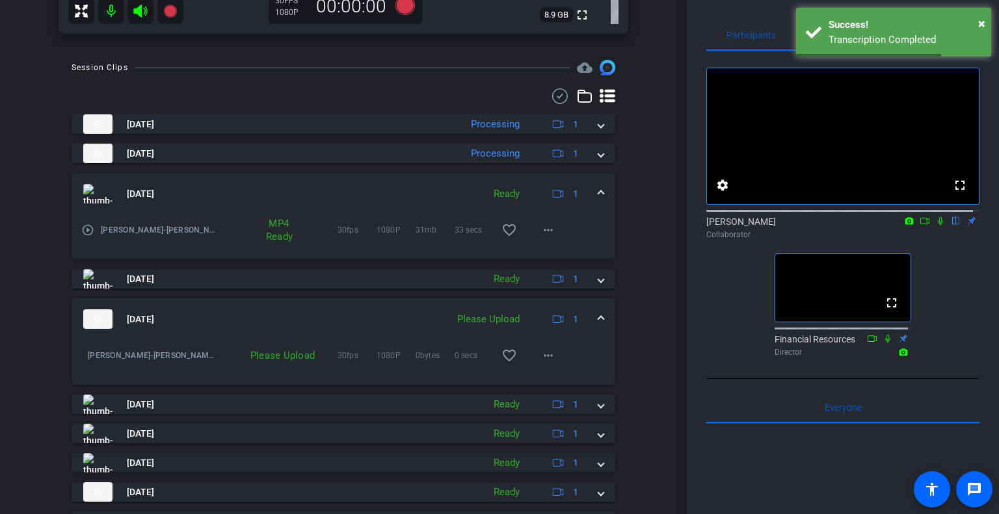
click at [593, 186] on mat-expansion-panel-header "[DATE] Ready 1" at bounding box center [344, 194] width 544 height 42
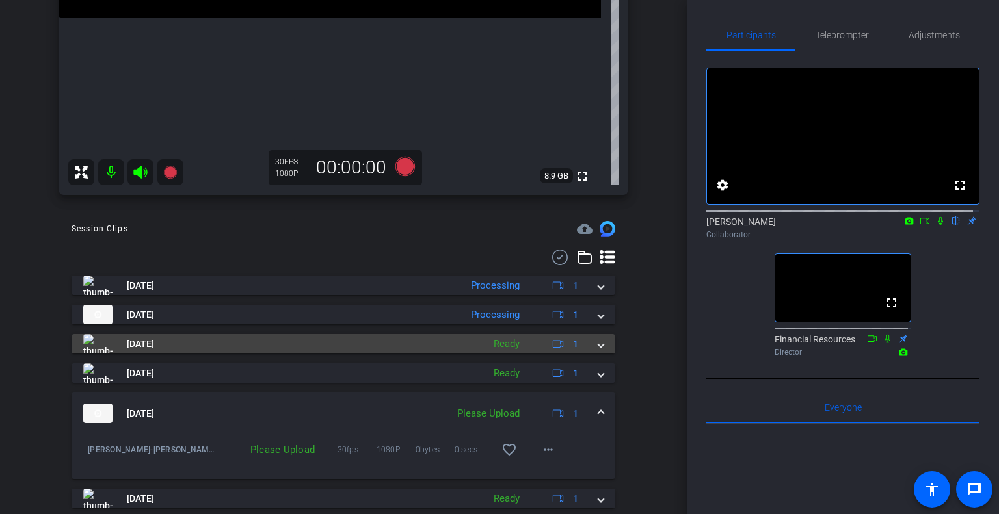
scroll to position [420, 0]
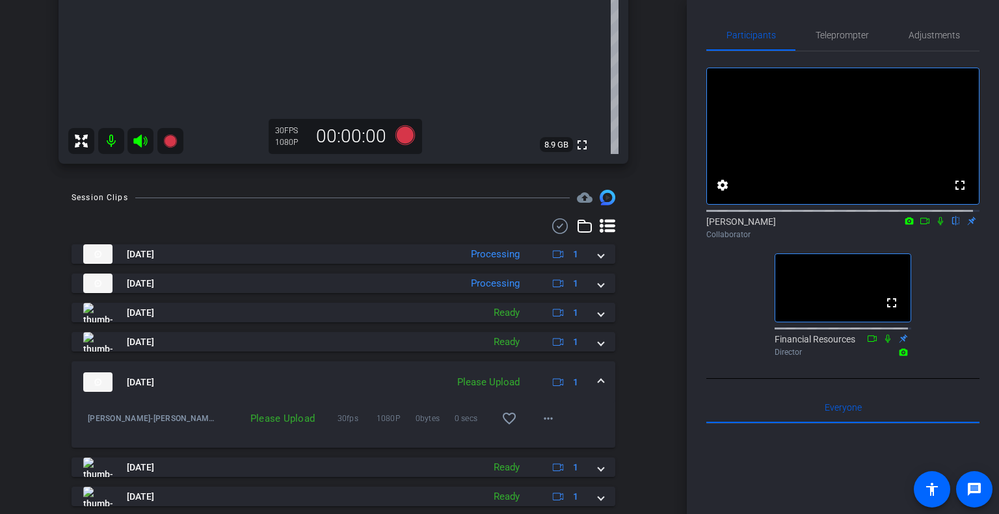
click at [598, 384] on mat-expansion-panel-header "[DATE] Please Upload 1" at bounding box center [344, 383] width 544 height 42
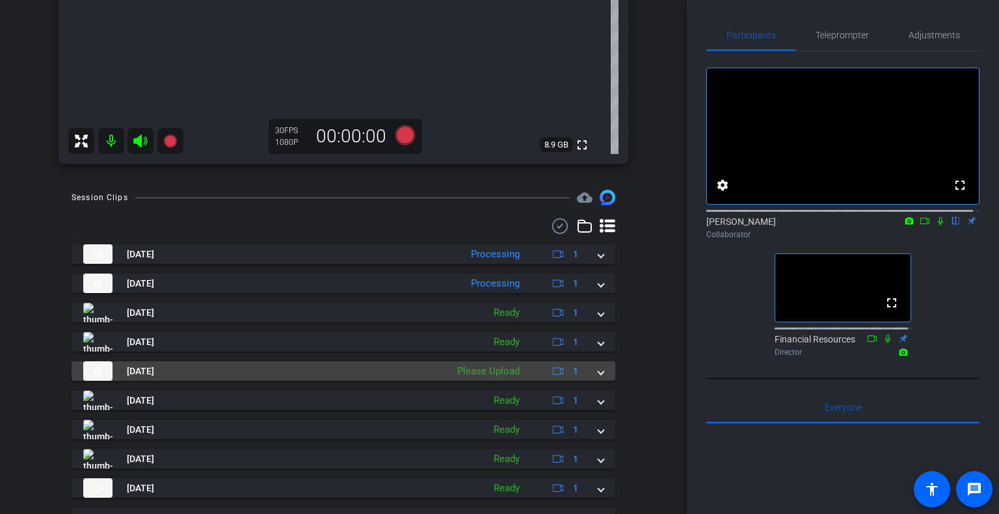
click at [595, 378] on mat-expansion-panel-header "[DATE] Please Upload 1" at bounding box center [344, 372] width 544 height 20
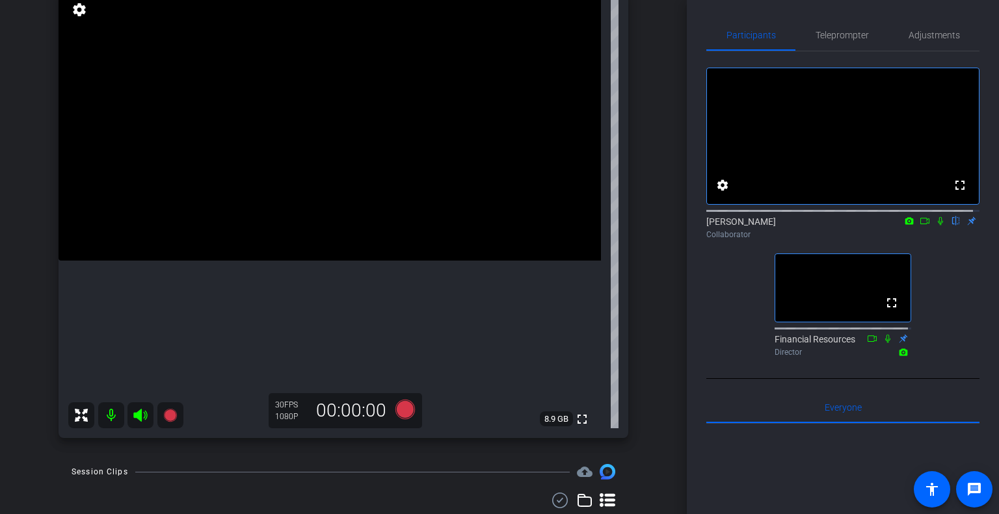
scroll to position [130, 0]
